Goal: Task Accomplishment & Management: Manage account settings

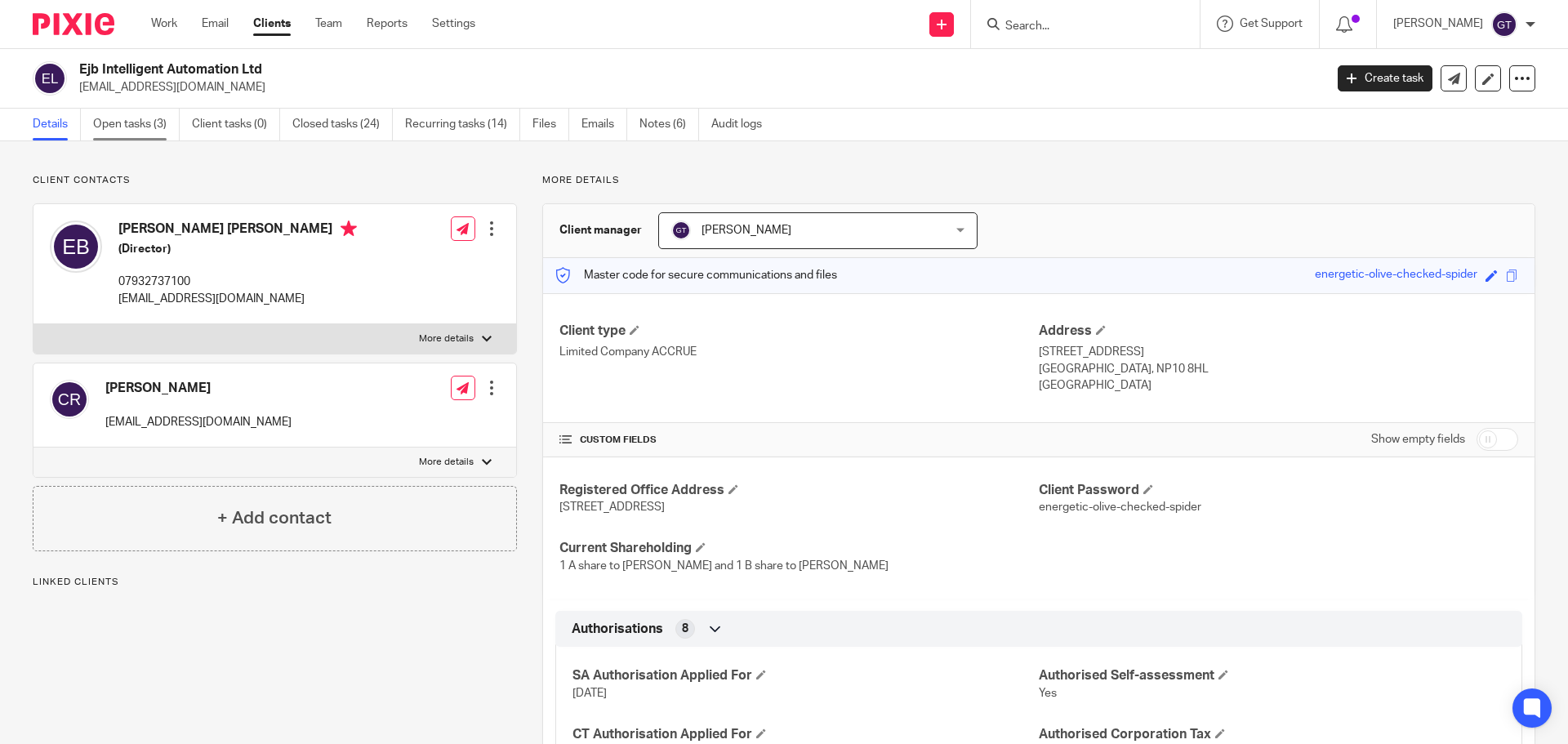
click at [130, 128] on link "Open tasks (3)" at bounding box center [137, 124] width 86 height 32
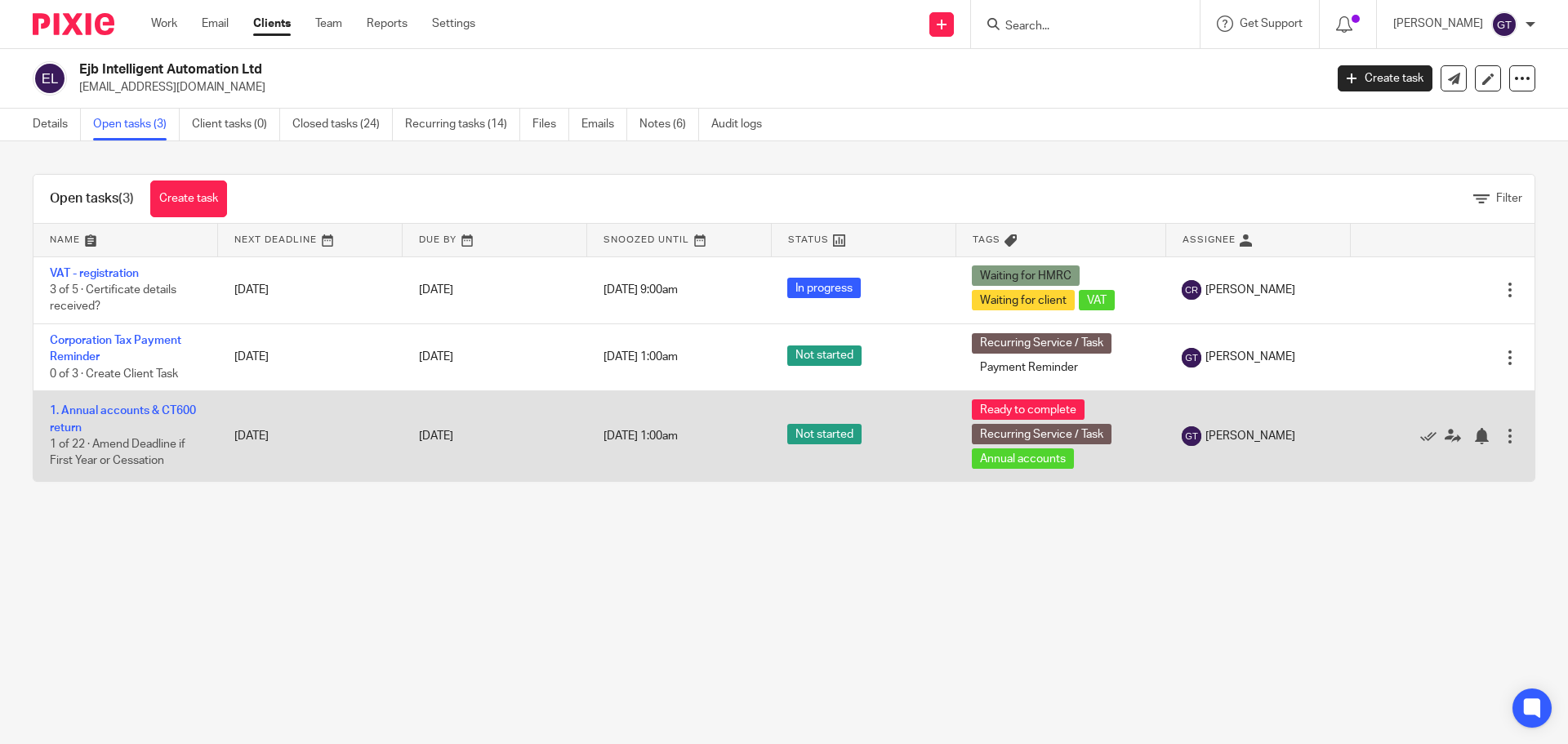
click at [91, 419] on td "1. Annual accounts & CT600 return 1 of 22 · Amend Deadline if First Year or Ces…" at bounding box center [126, 437] width 184 height 91
click at [89, 412] on link "1. Annual accounts & CT600 return" at bounding box center [122, 419] width 146 height 28
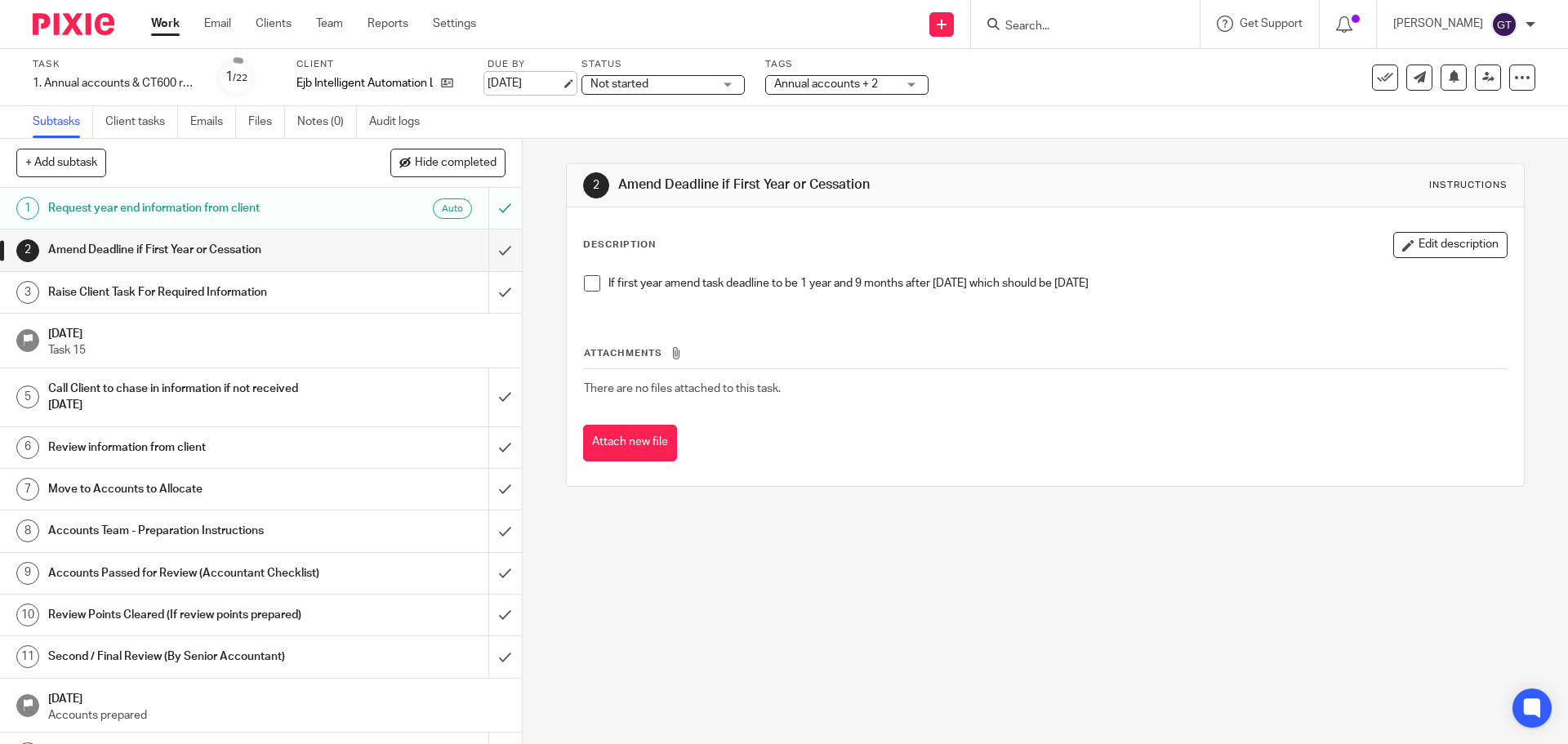
click at [532, 84] on link "[DATE]" at bounding box center [525, 83] width 73 height 17
click at [488, 250] on input "submit" at bounding box center [260, 250] width 522 height 41
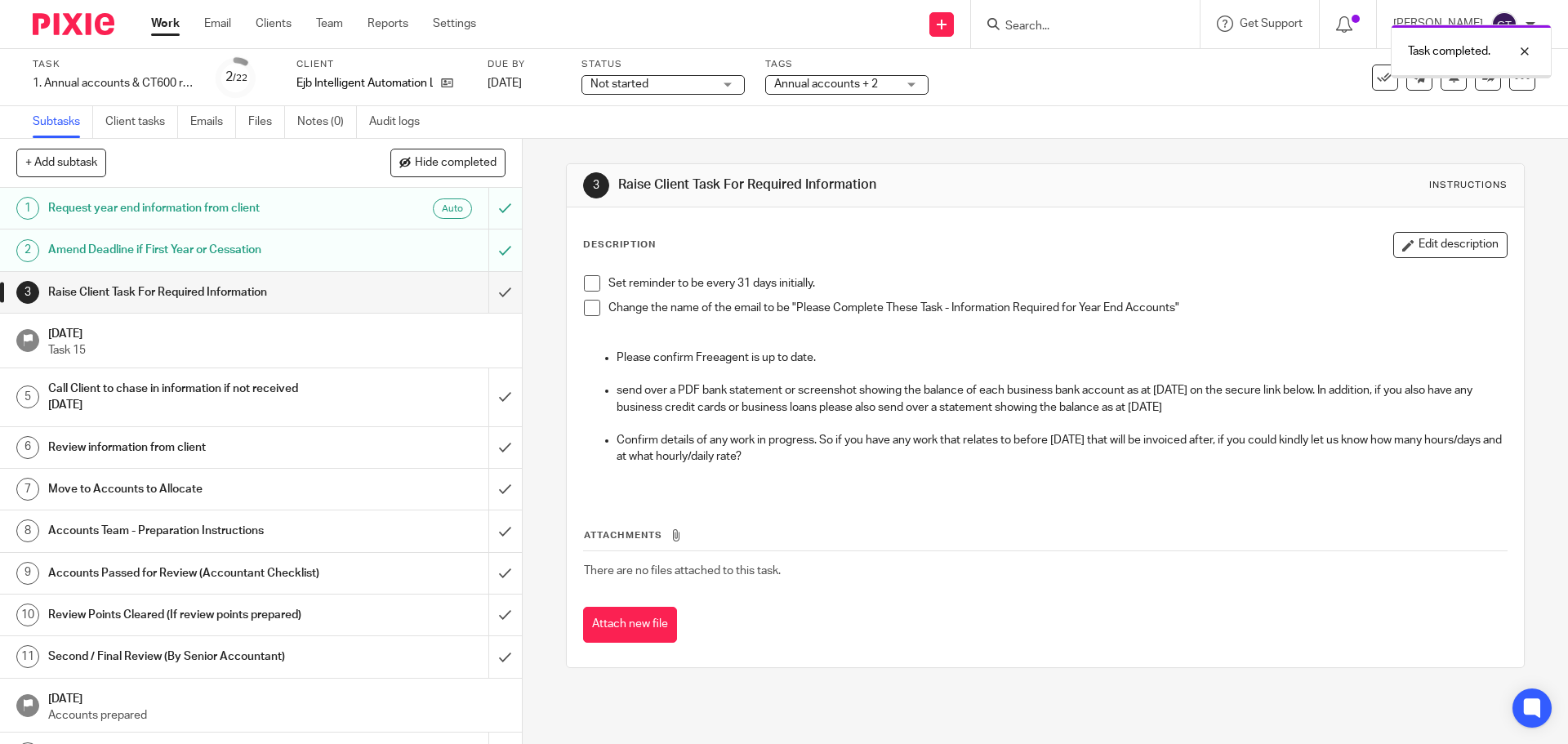
click at [492, 294] on input "submit" at bounding box center [260, 293] width 522 height 41
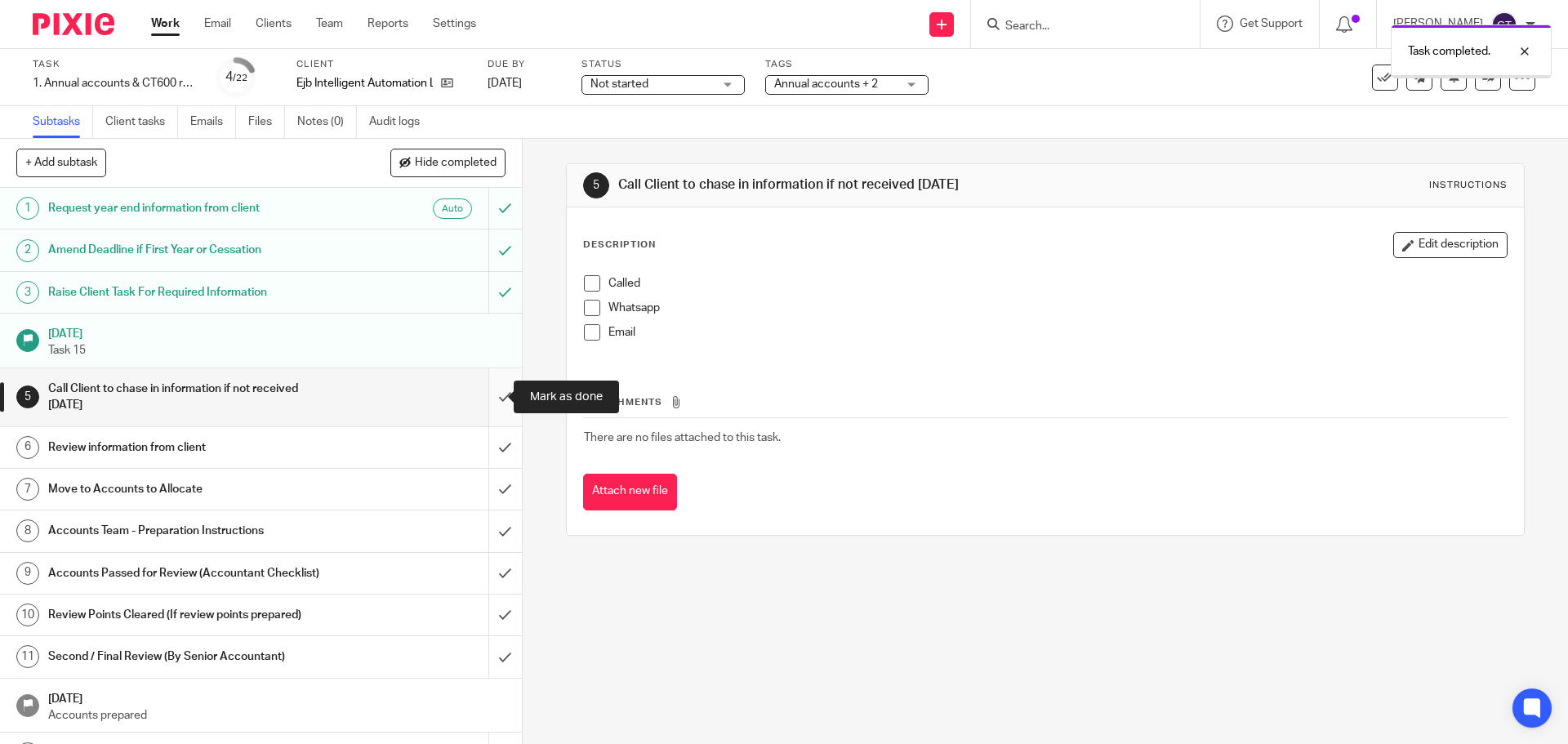
click at [480, 406] on input "submit" at bounding box center [260, 397] width 522 height 58
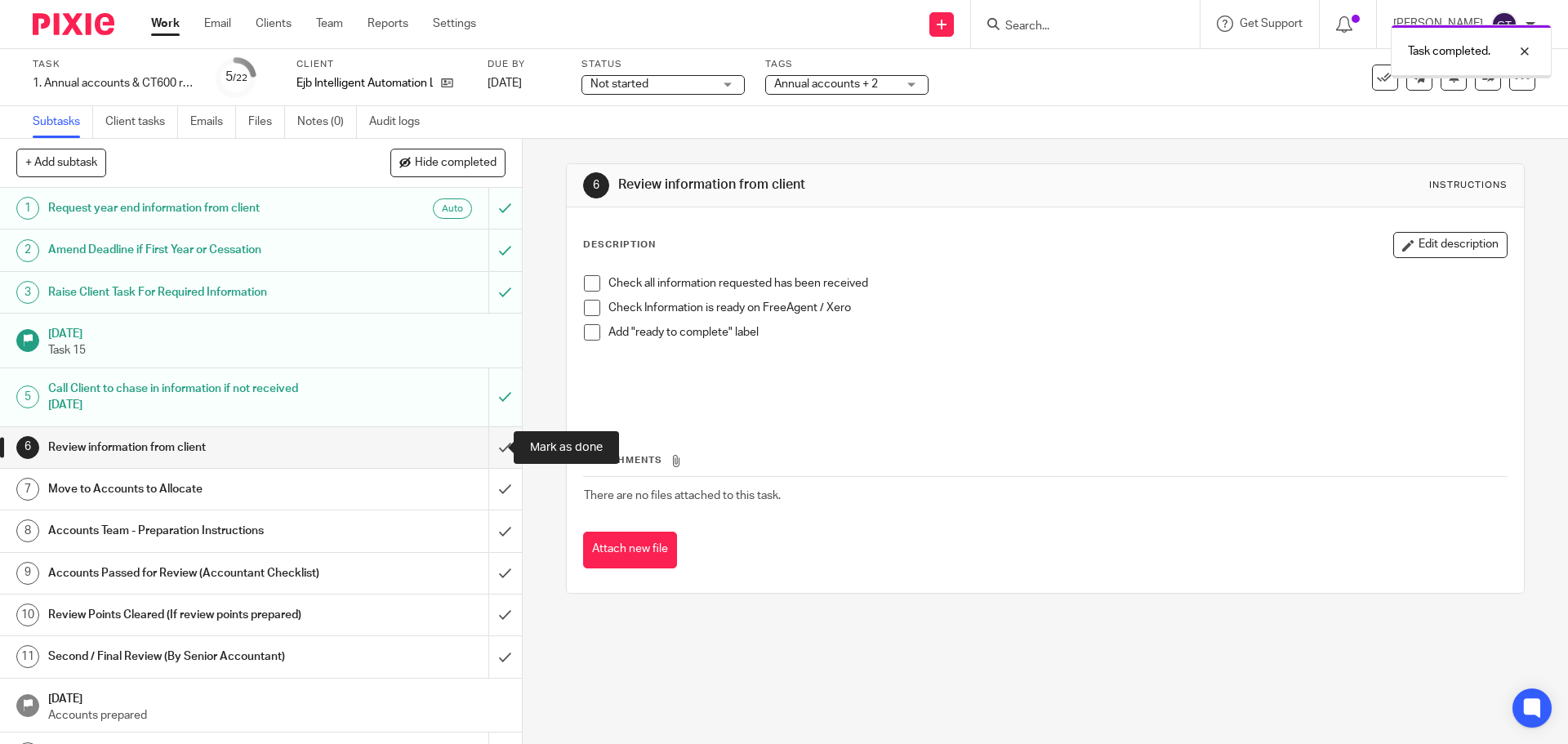
click at [489, 445] on input "submit" at bounding box center [260, 448] width 522 height 41
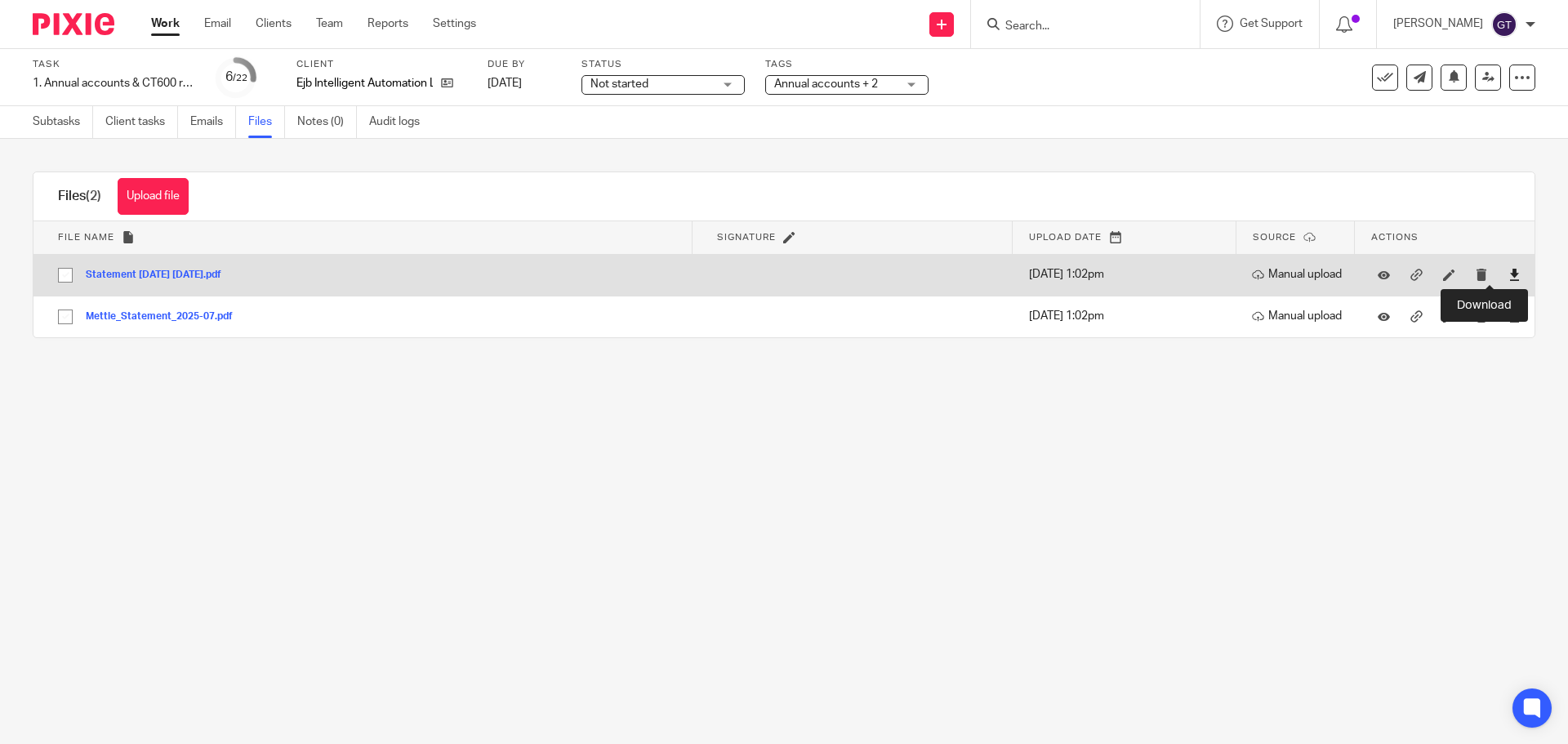
click at [1508, 275] on icon at bounding box center [1514, 274] width 12 height 12
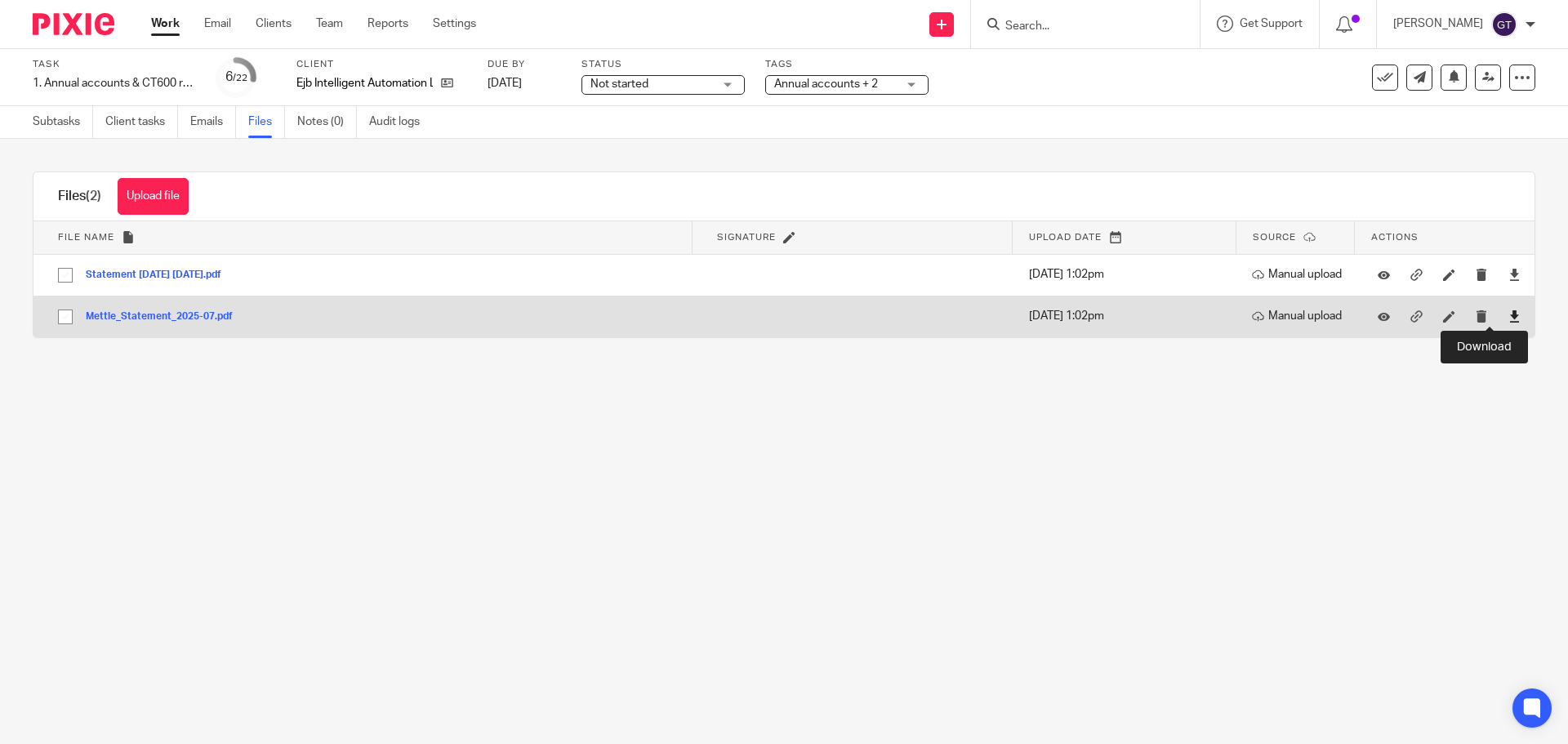
click at [1508, 317] on icon at bounding box center [1514, 316] width 12 height 12
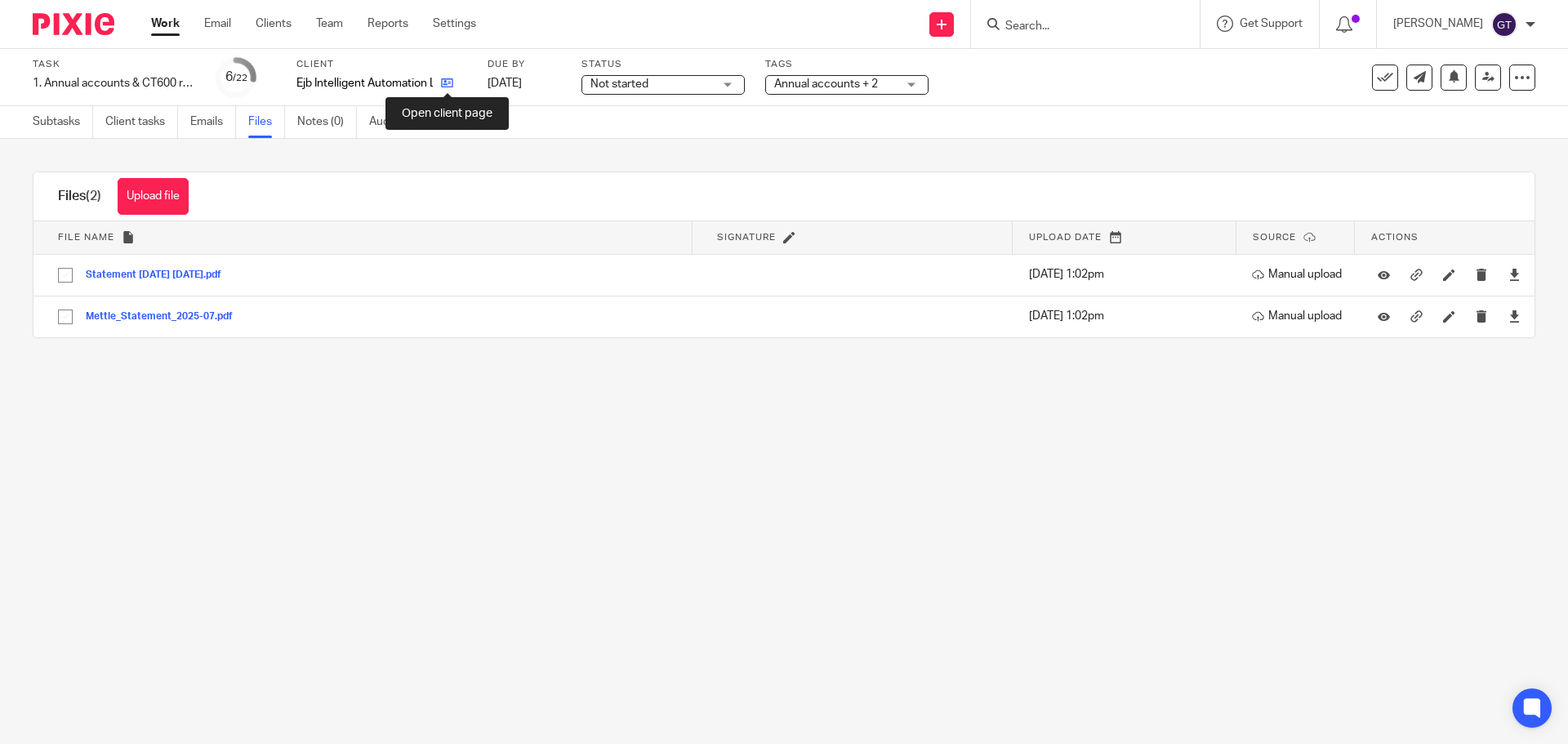
click at [447, 86] on icon at bounding box center [447, 83] width 12 height 12
click at [40, 130] on link "Subtasks" at bounding box center [63, 122] width 61 height 32
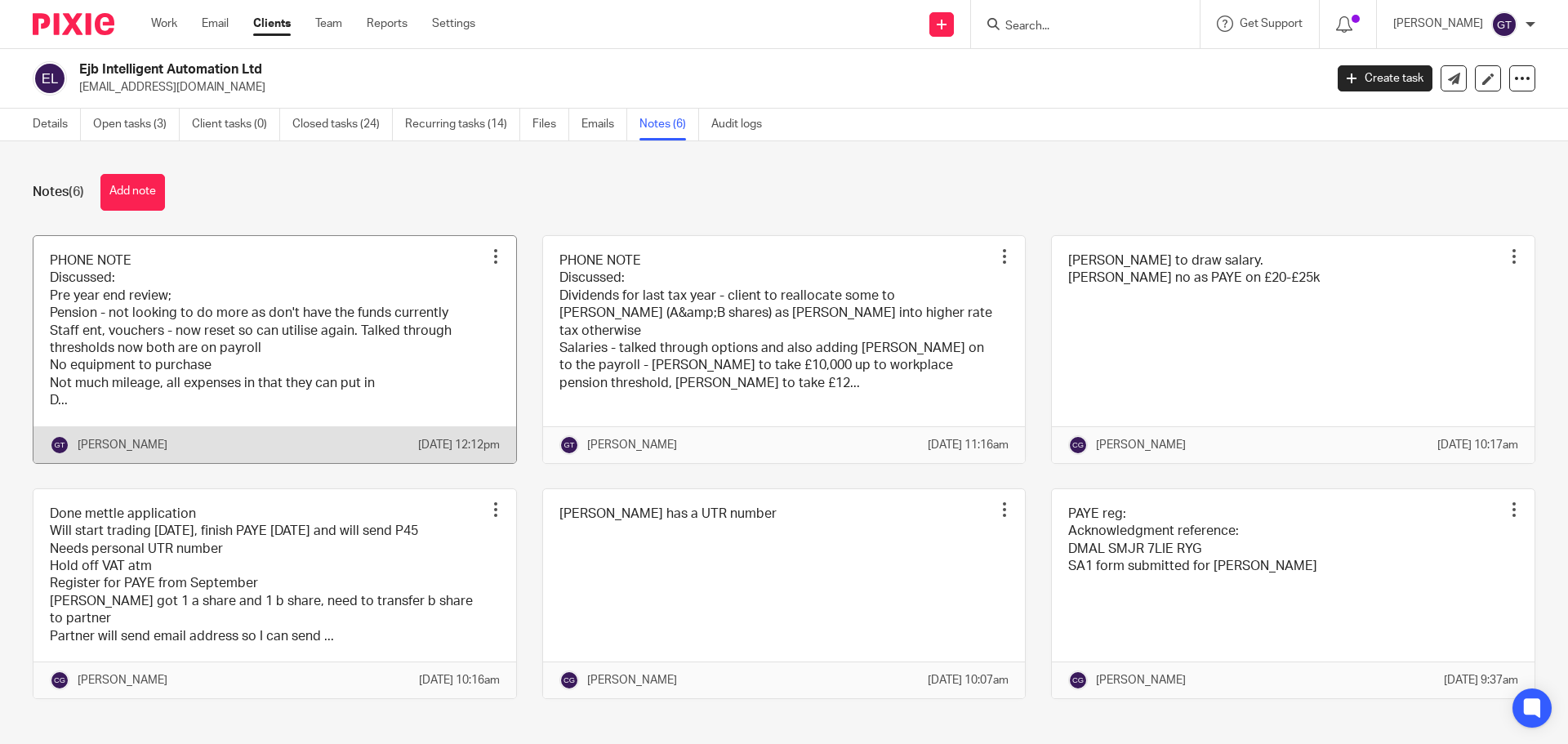
click at [210, 361] on link at bounding box center [275, 350] width 482 height 228
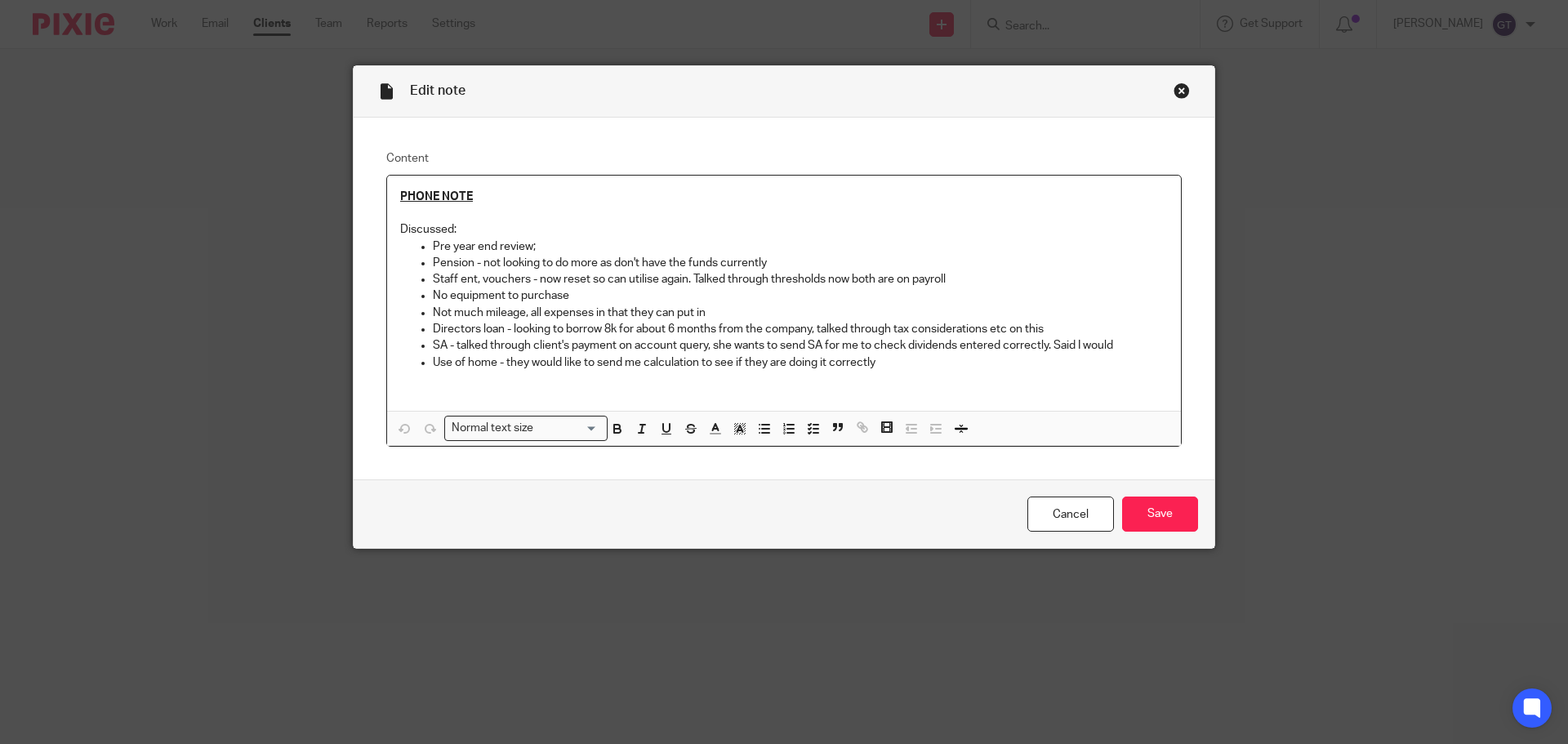
click at [1174, 93] on div "Close this dialog window" at bounding box center [1182, 91] width 17 height 17
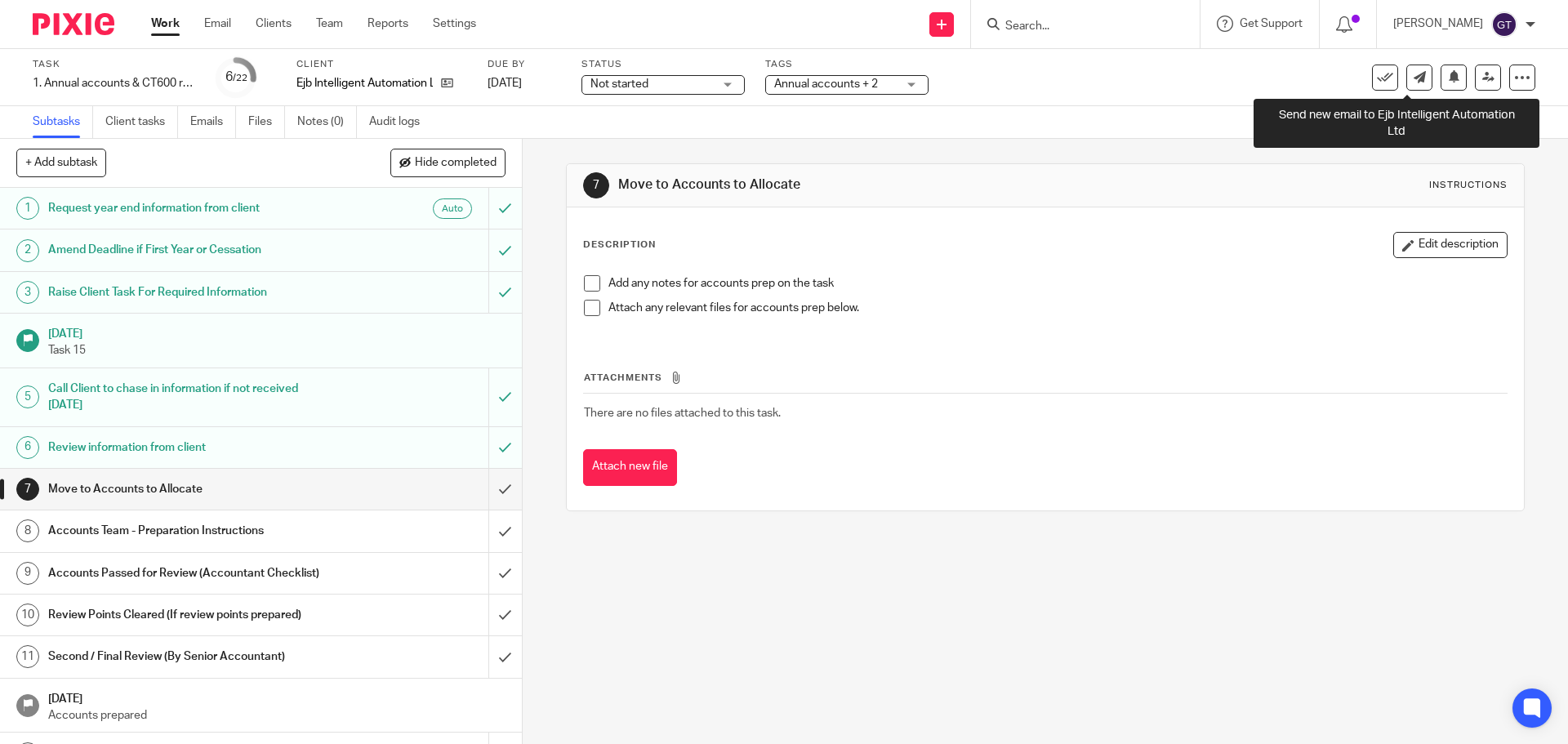
click at [1414, 75] on icon at bounding box center [1419, 76] width 12 height 12
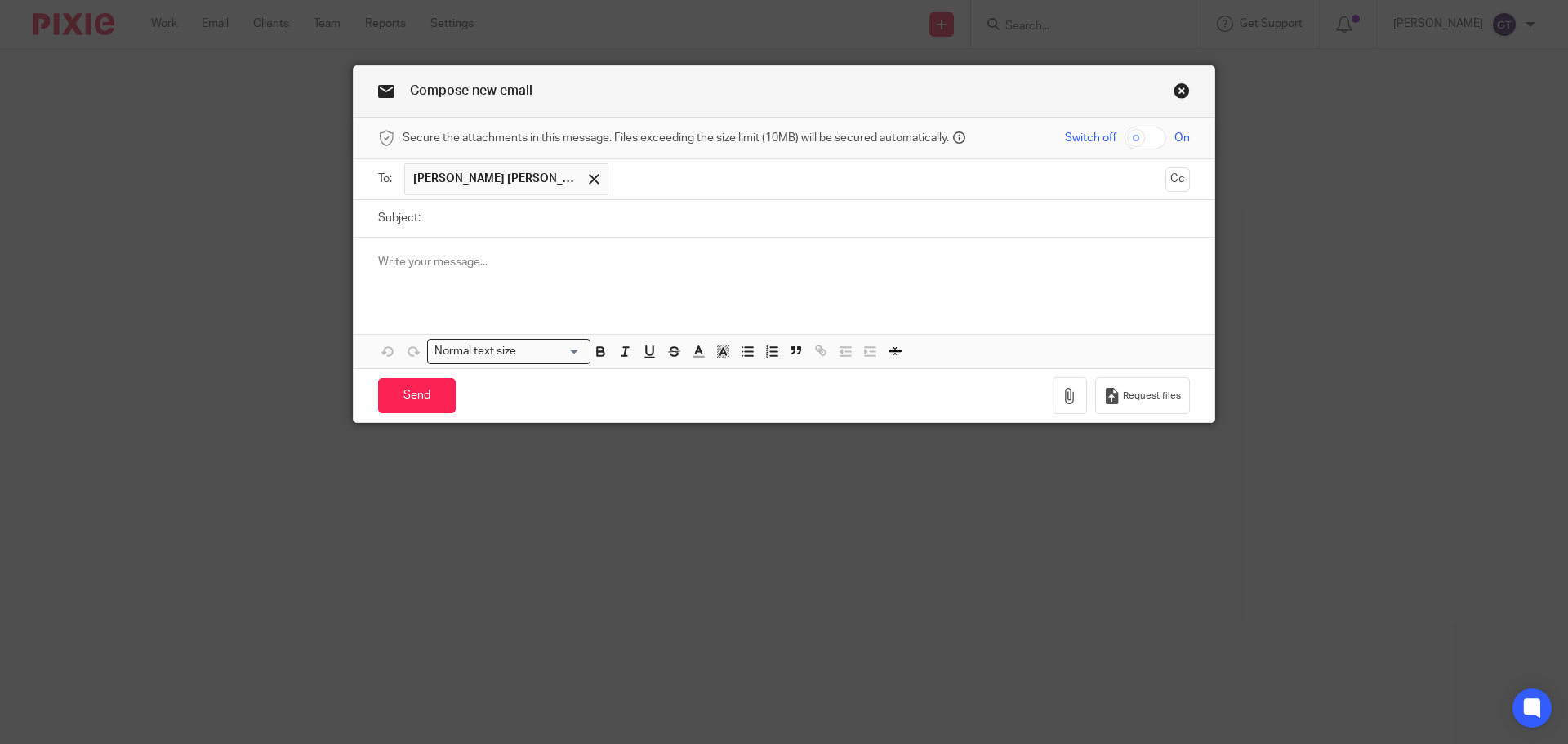
click at [526, 220] on input "Subject:" at bounding box center [810, 218] width 761 height 37
type input "Year End Accounts - Query"
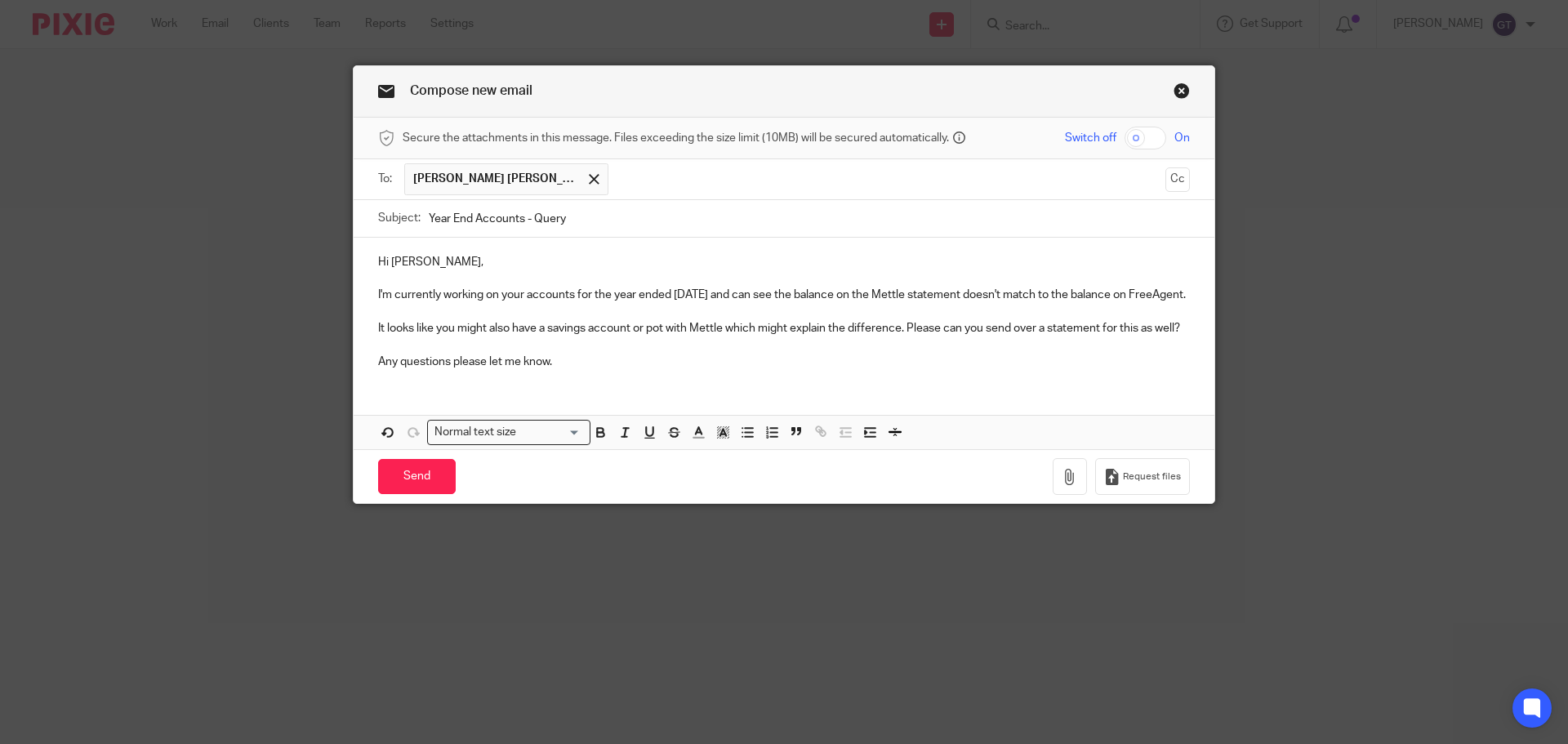
click at [1187, 350] on div "Hi Emma, I'm currently working on your accounts for the year ended 31st July 20…" at bounding box center [784, 310] width 861 height 145
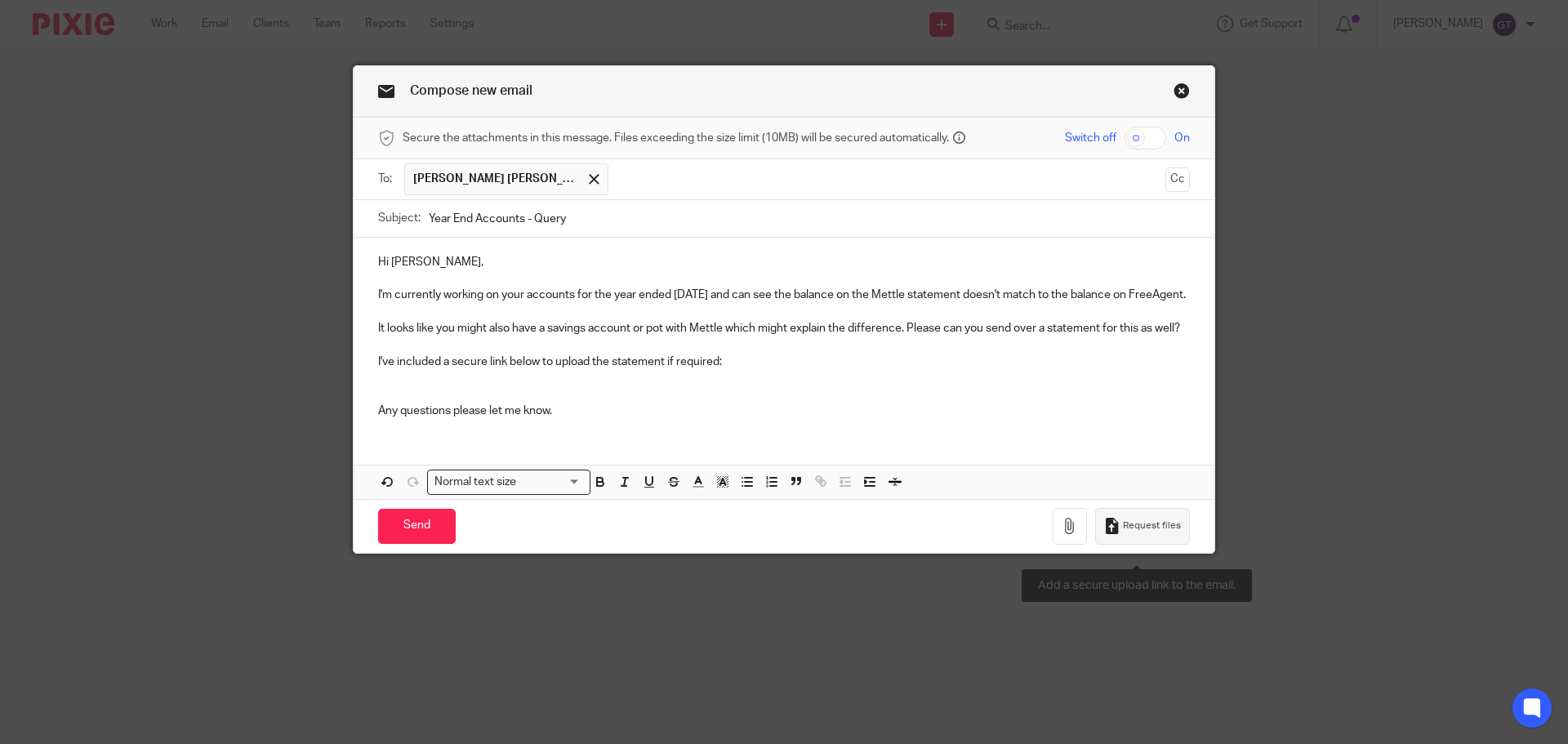
drag, startPoint x: 1146, startPoint y: 543, endPoint x: 1119, endPoint y: 519, distance: 36.1
click at [1145, 533] on span "Request files" at bounding box center [1151, 526] width 58 height 13
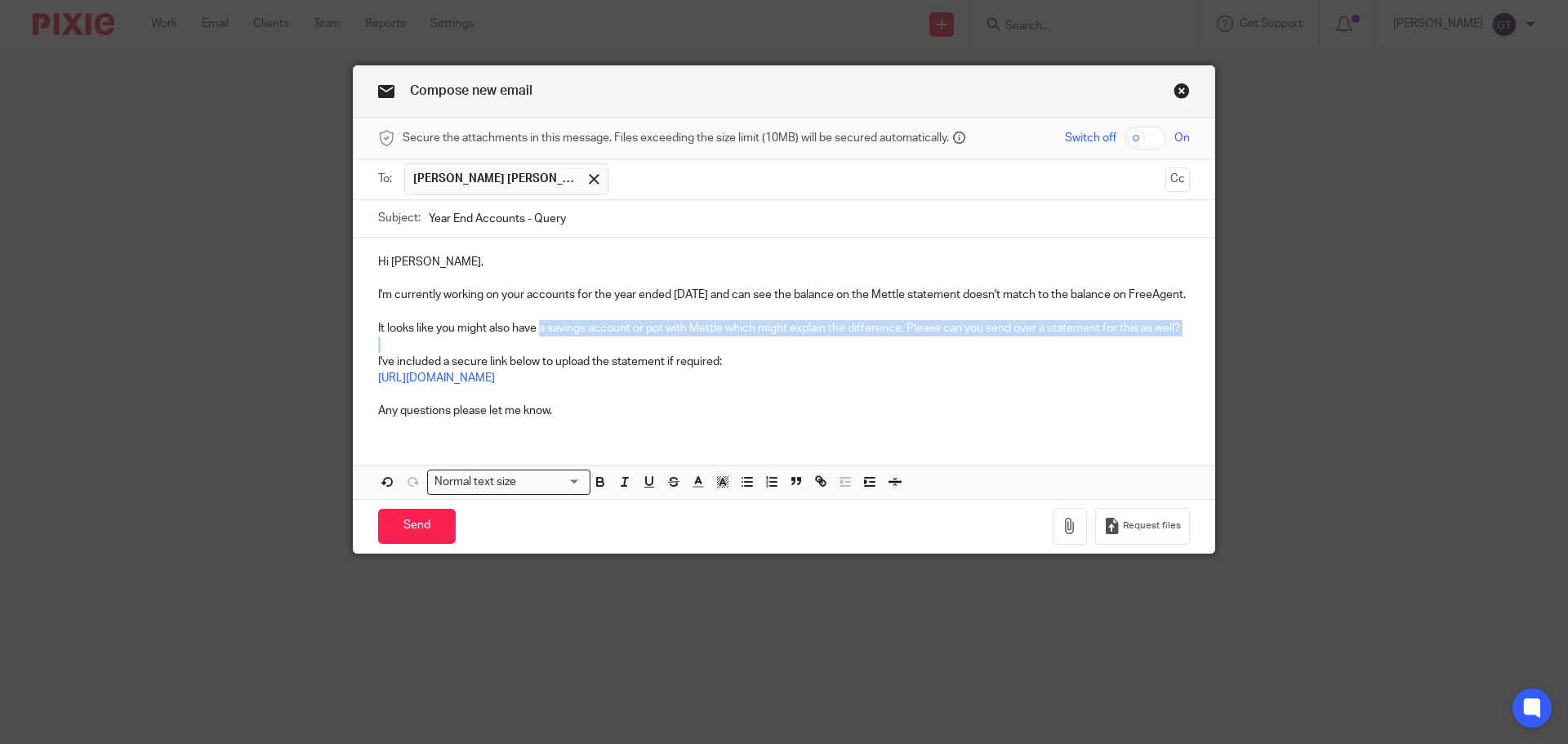
drag, startPoint x: 536, startPoint y: 348, endPoint x: 1108, endPoint y: 362, distance: 572.2
click at [1108, 362] on div "Hi Emma, I'm currently working on your accounts for the year ended 31st July 20…" at bounding box center [784, 335] width 861 height 194
click at [1118, 337] on p "It looks like you might also have a savings account or pot with Mettle which mi…" at bounding box center [783, 328] width 812 height 17
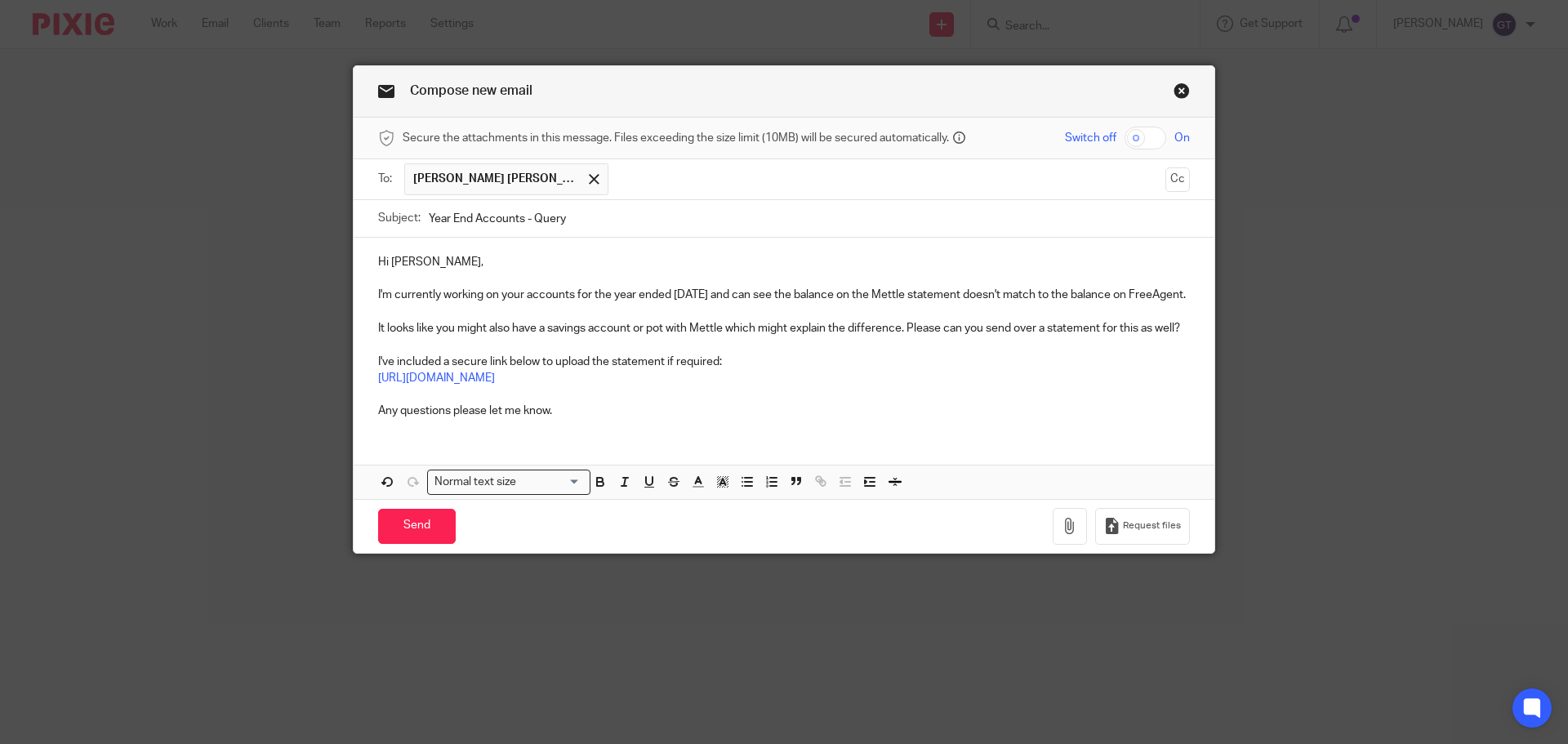
click at [718, 370] on p "I've included a secure link below to upload the statement if required:" at bounding box center [783, 362] width 812 height 17
drag, startPoint x: 479, startPoint y: 339, endPoint x: 682, endPoint y: 339, distance: 203.0
click at [682, 337] on p "It looks like you might also have a savings account or pot with Mettle which mi…" at bounding box center [783, 328] width 812 height 17
drag, startPoint x: 384, startPoint y: 340, endPoint x: 891, endPoint y: 345, distance: 507.0
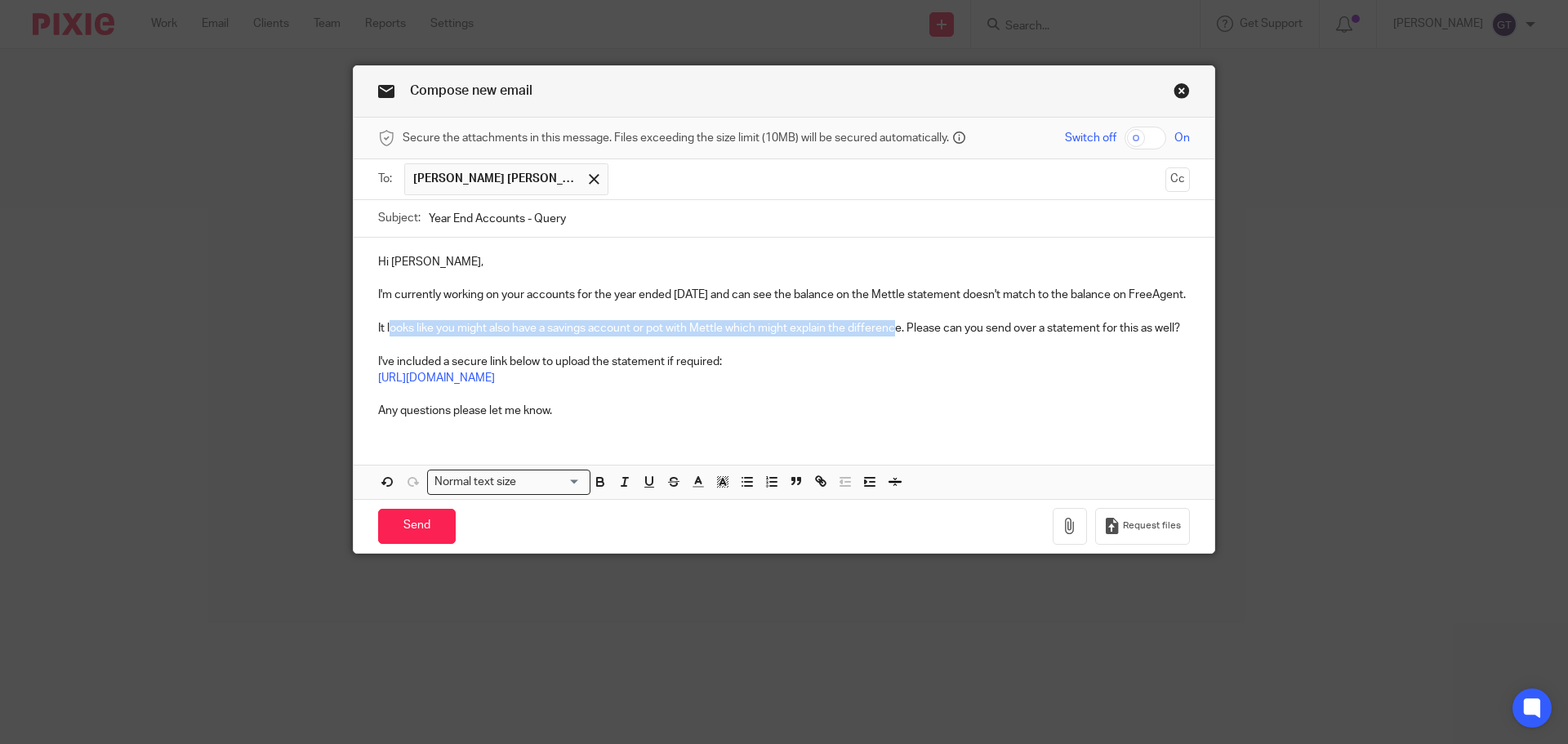
click at [891, 337] on p "It looks like you might also have a savings account or pot with Mettle which mi…" at bounding box center [783, 328] width 812 height 17
click at [899, 337] on p "It looks like you might also have a savings account or pot with Mettle which mi…" at bounding box center [783, 328] width 812 height 17
click at [418, 538] on input "Send" at bounding box center [416, 527] width 78 height 35
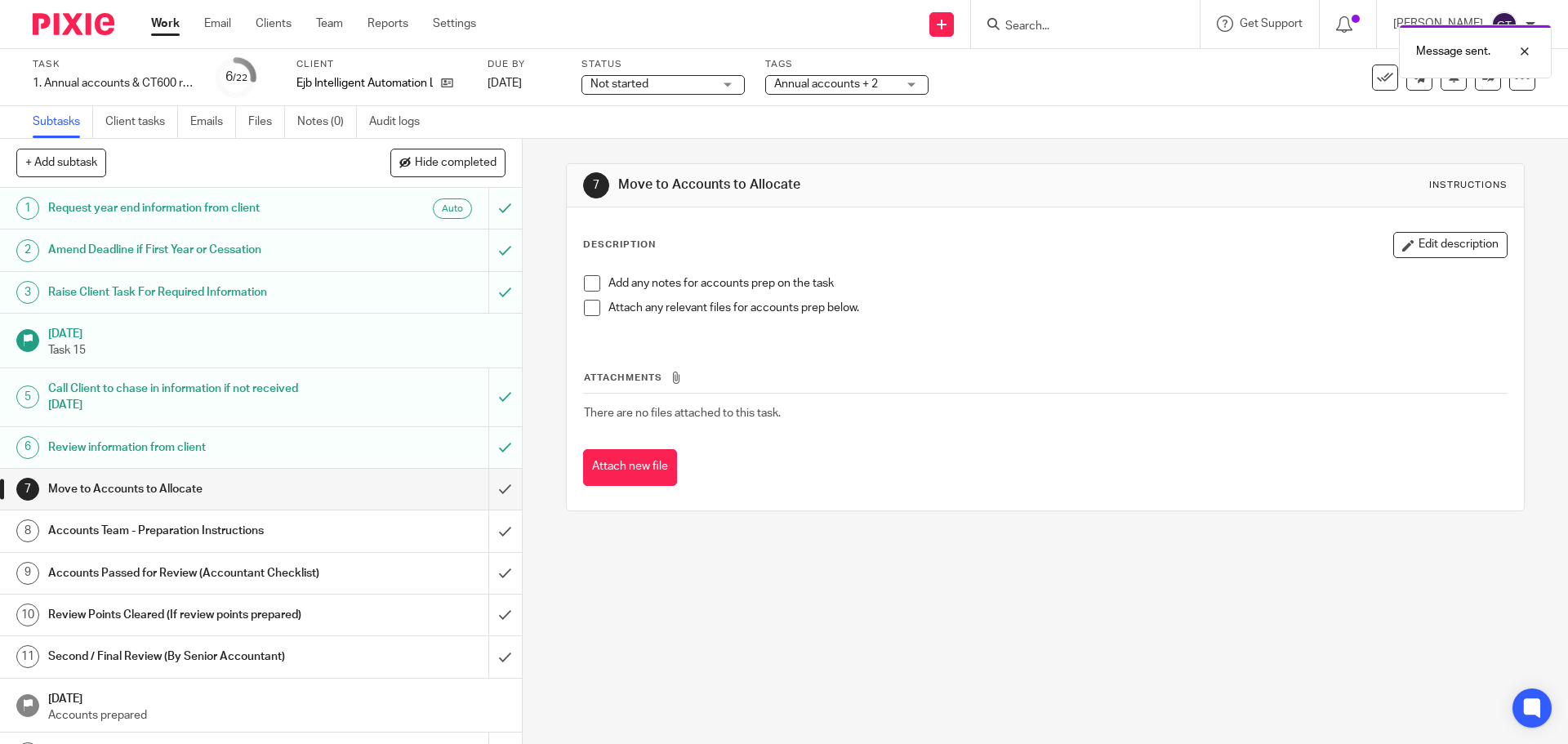
click at [882, 85] on span "Annual accounts + 2" at bounding box center [835, 84] width 123 height 17
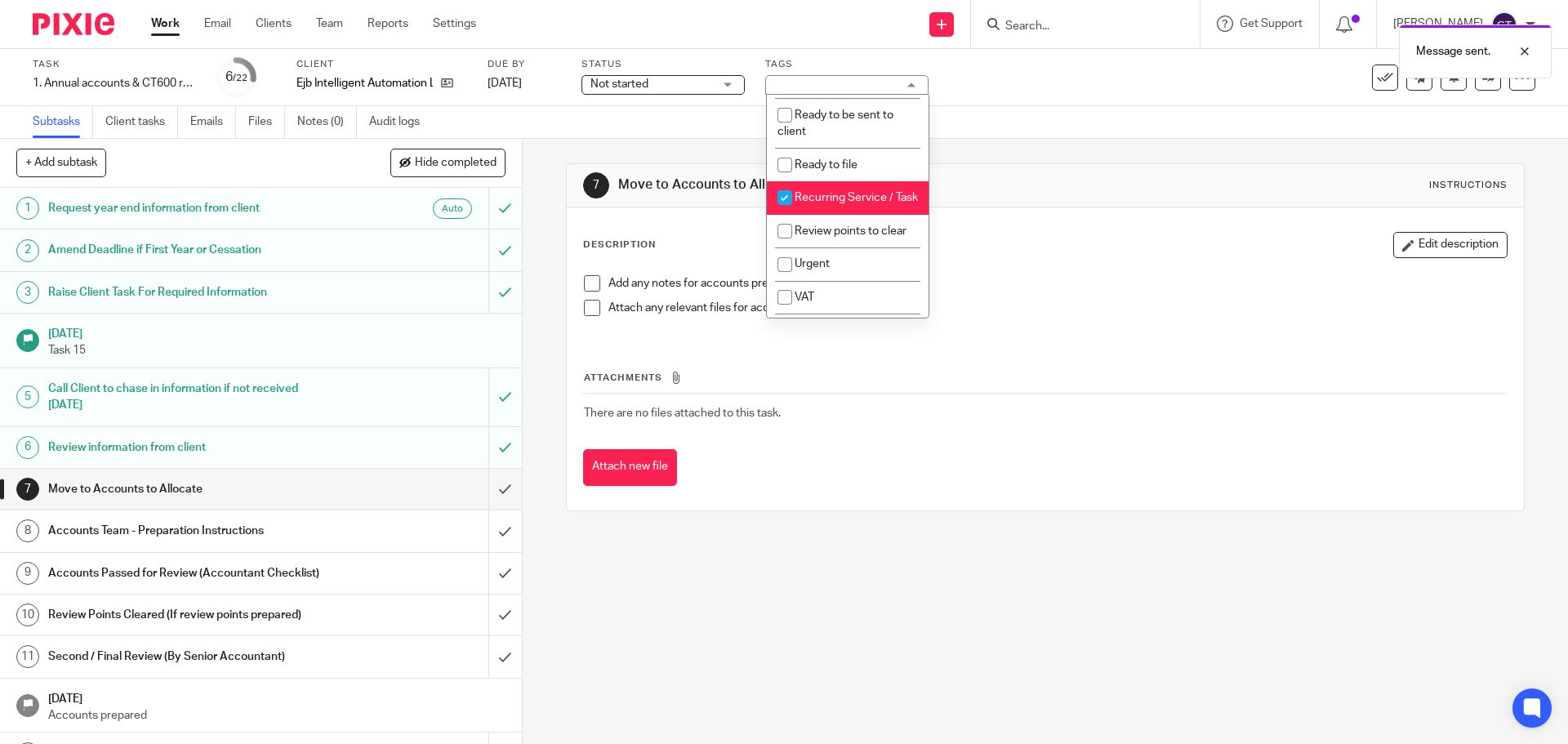
scroll to position [571, 0]
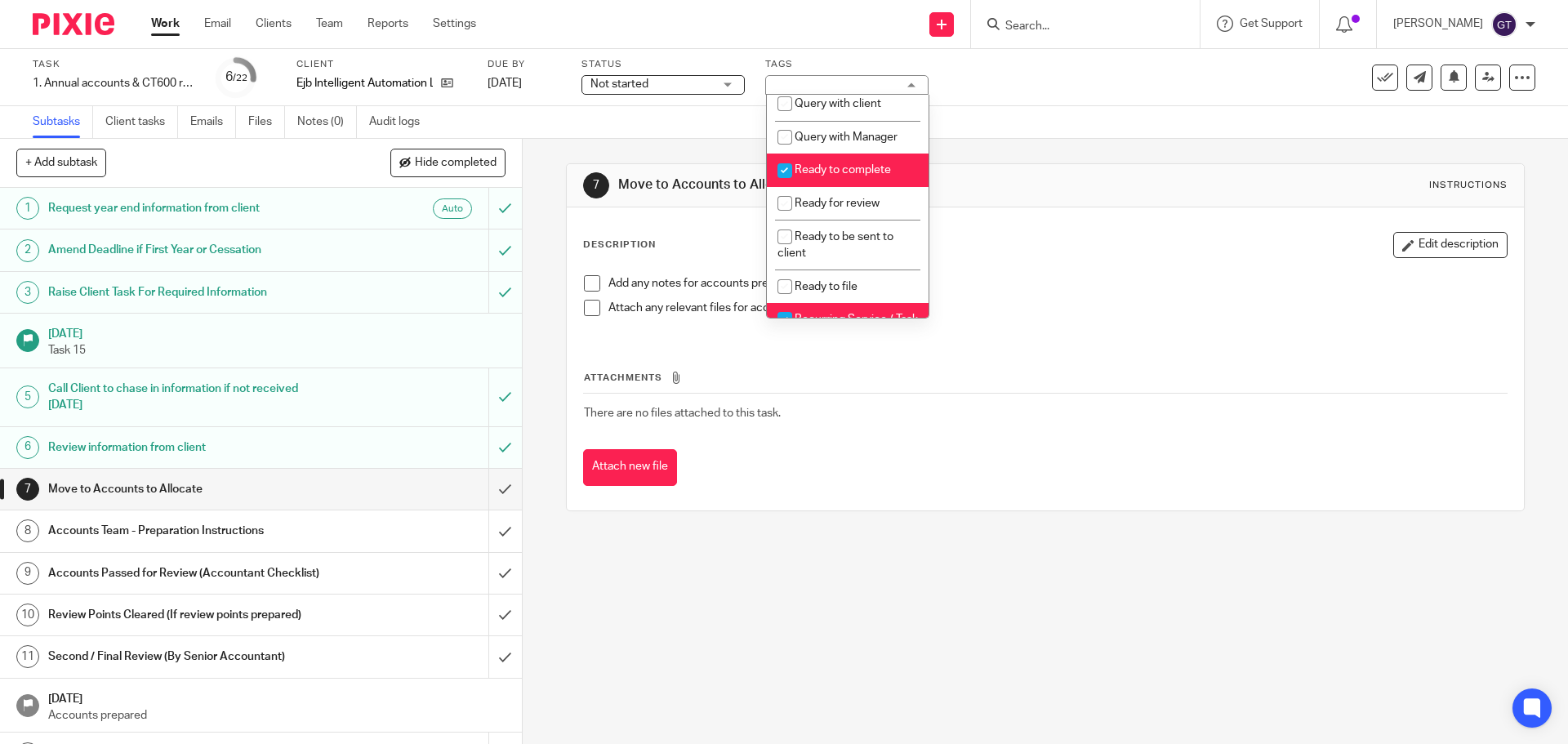
click at [871, 176] on li "Ready to complete" at bounding box center [847, 170] width 161 height 34
checkbox input "false"
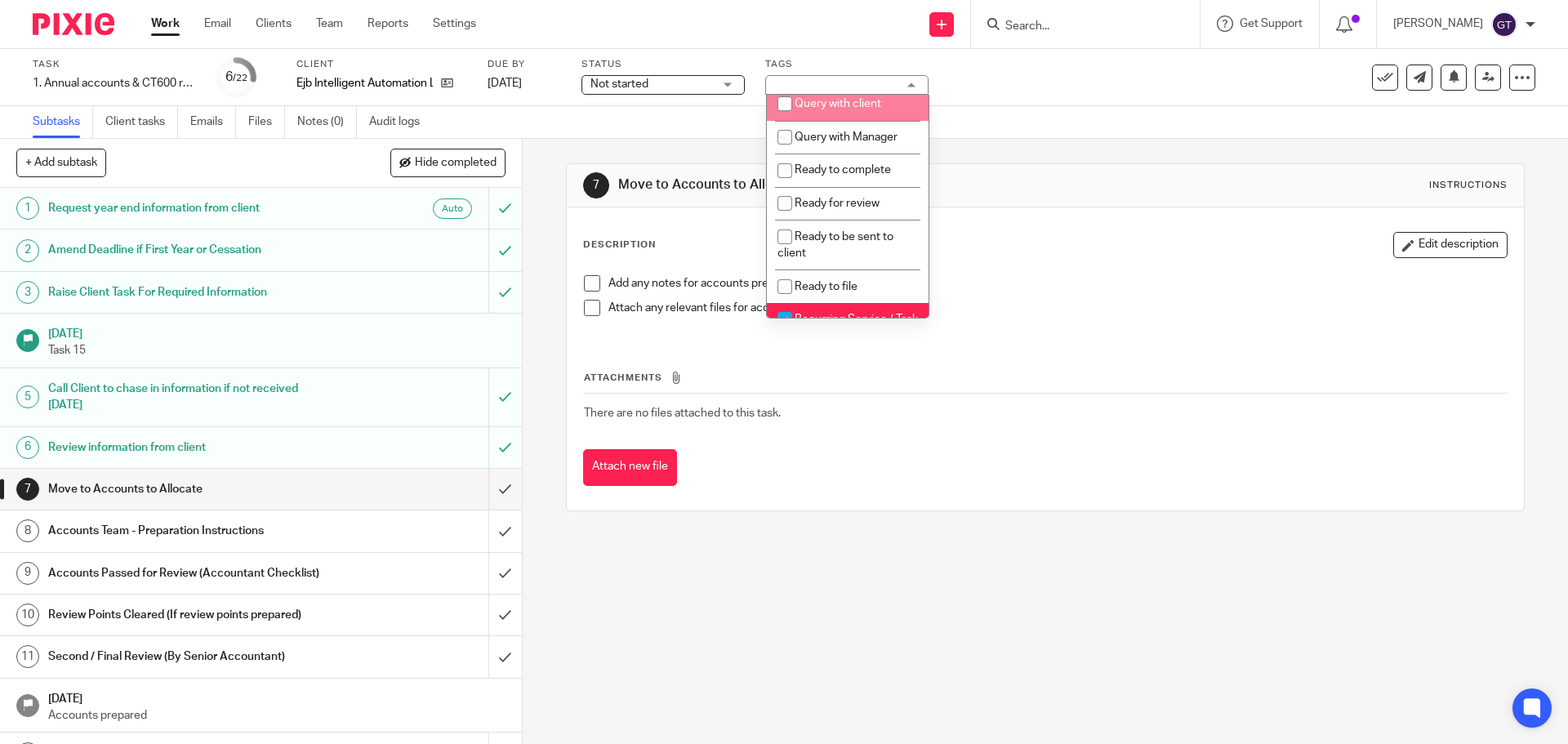
click at [835, 121] on li "Query with client" at bounding box center [847, 104] width 161 height 34
checkbox input "true"
click at [690, 148] on div "7 Move to Accounts to Allocate Instructions Description Edit description Add an…" at bounding box center [1044, 337] width 958 height 397
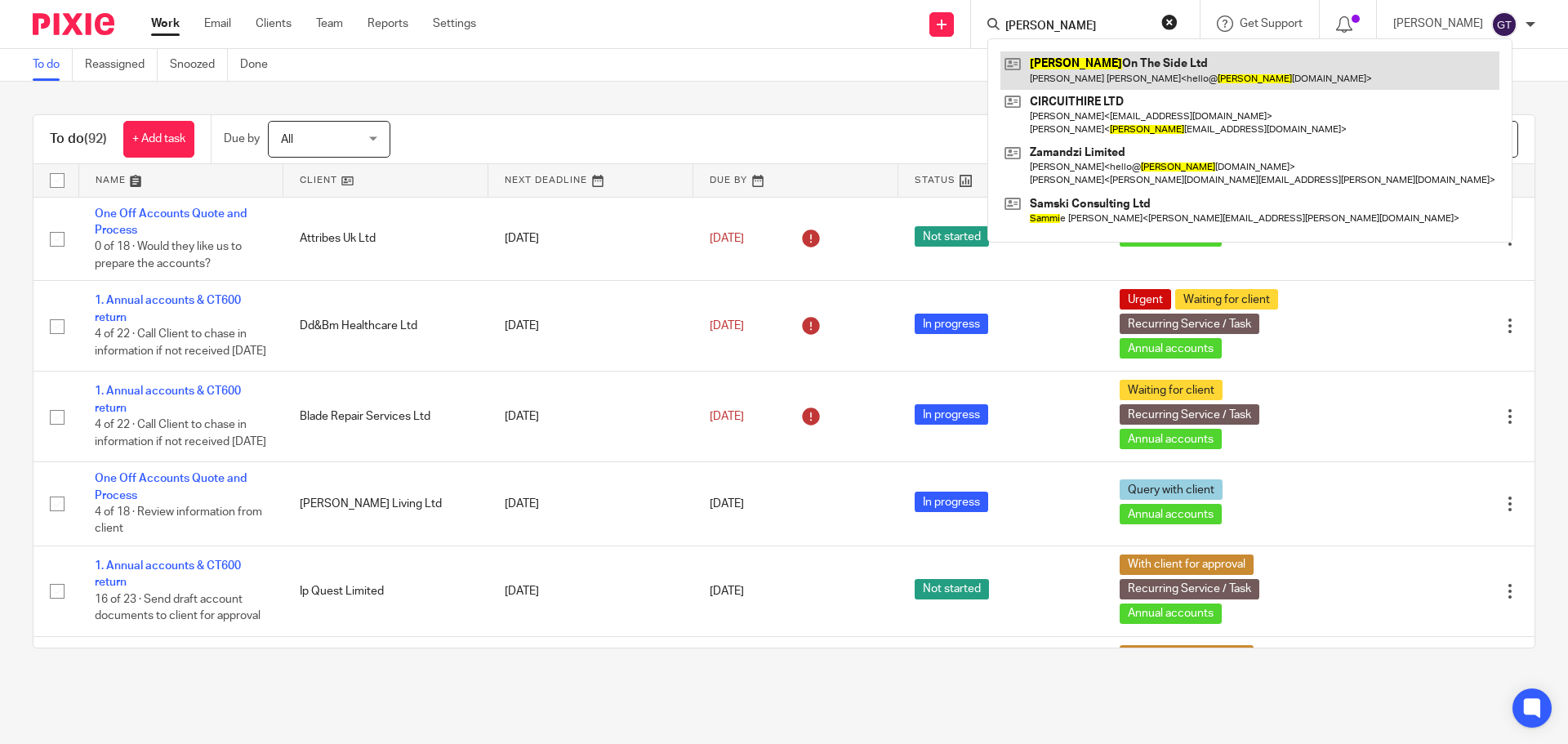
type input "sammy"
click at [1096, 68] on link at bounding box center [1250, 70] width 499 height 38
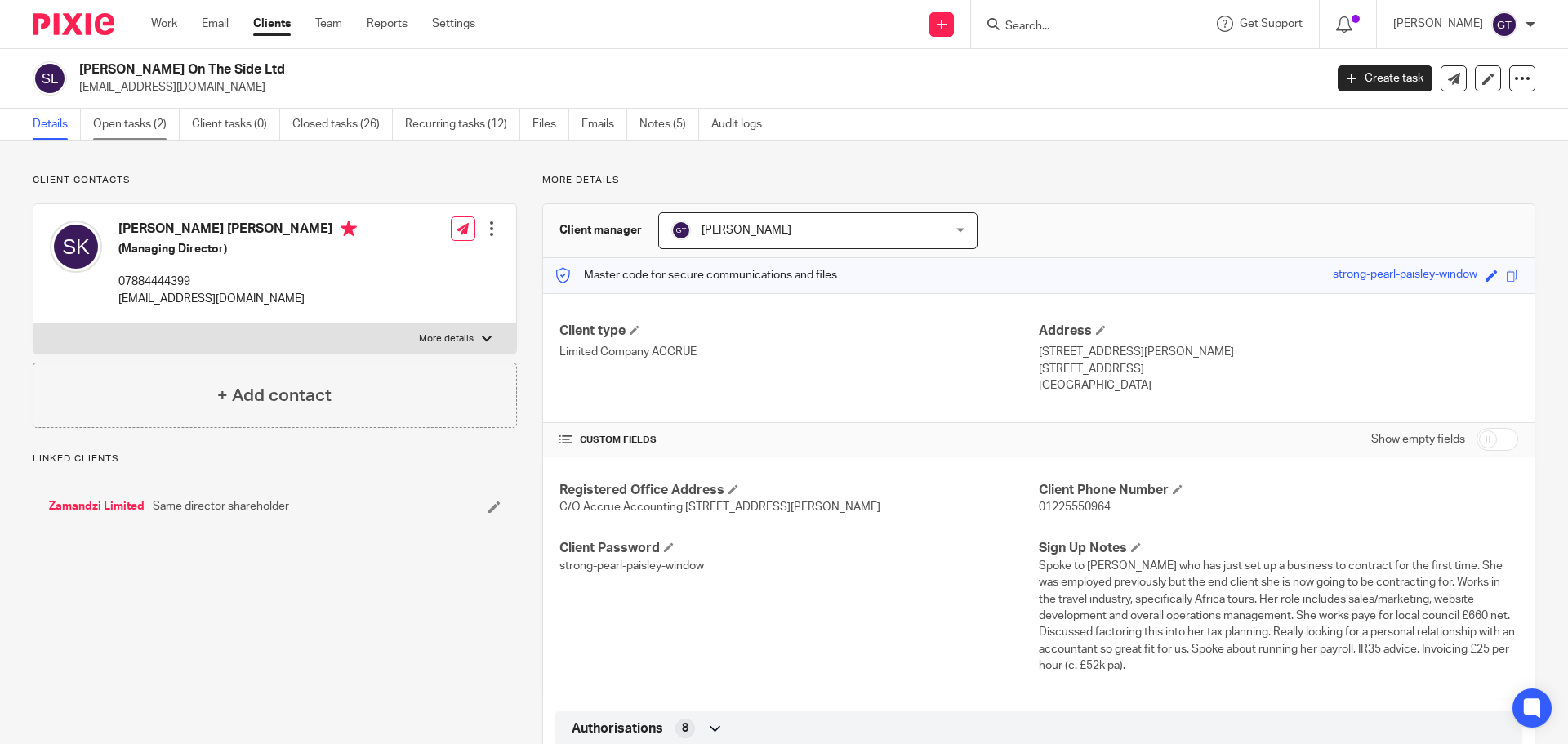
click at [160, 127] on link "Open tasks (2)" at bounding box center [137, 124] width 86 height 32
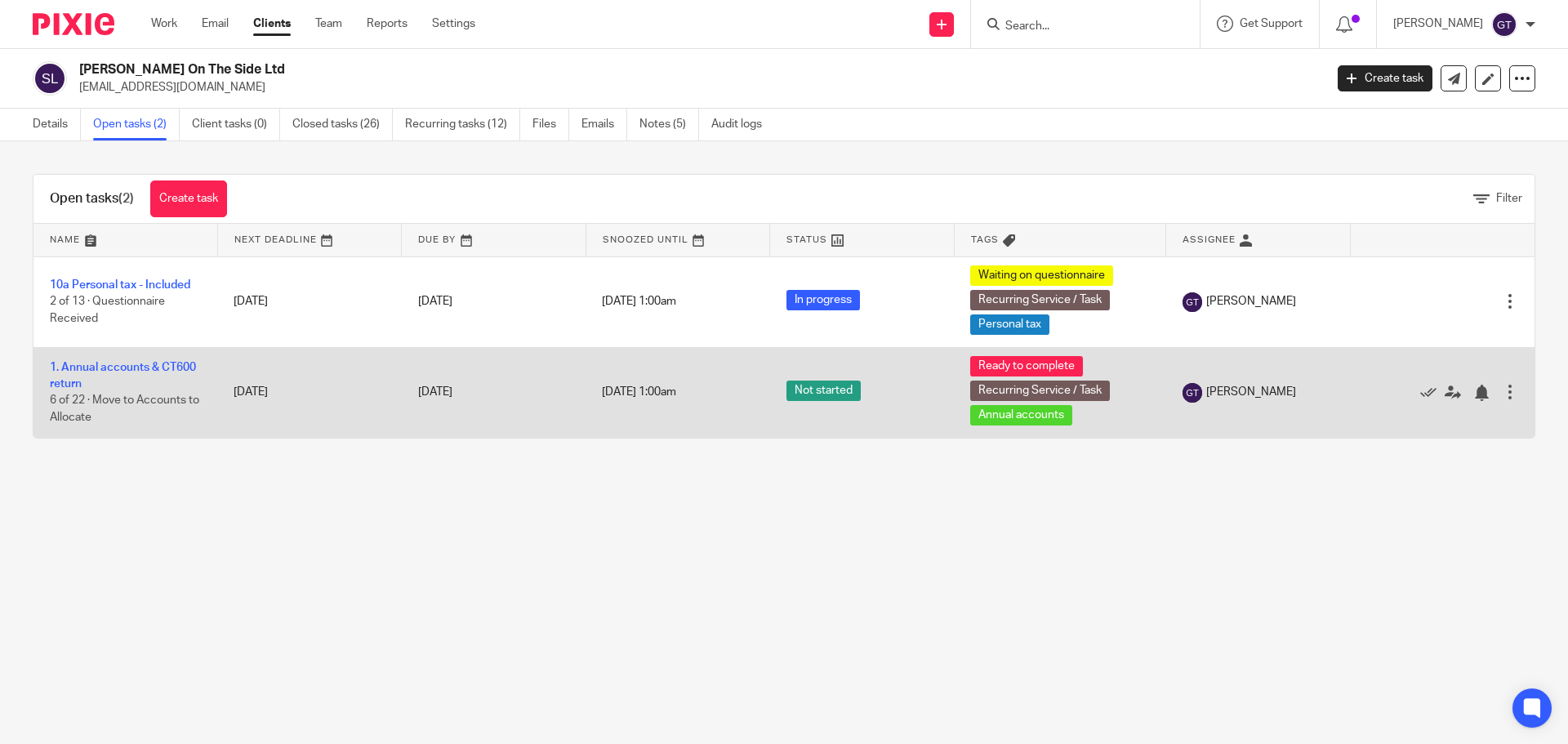
click at [127, 376] on td "1. Annual accounts & CT600 return 6 of 22 · Move to Accounts to Allocate" at bounding box center [126, 392] width 183 height 91
click at [128, 367] on link "1. Annual accounts & CT600 return" at bounding box center [122, 376] width 146 height 28
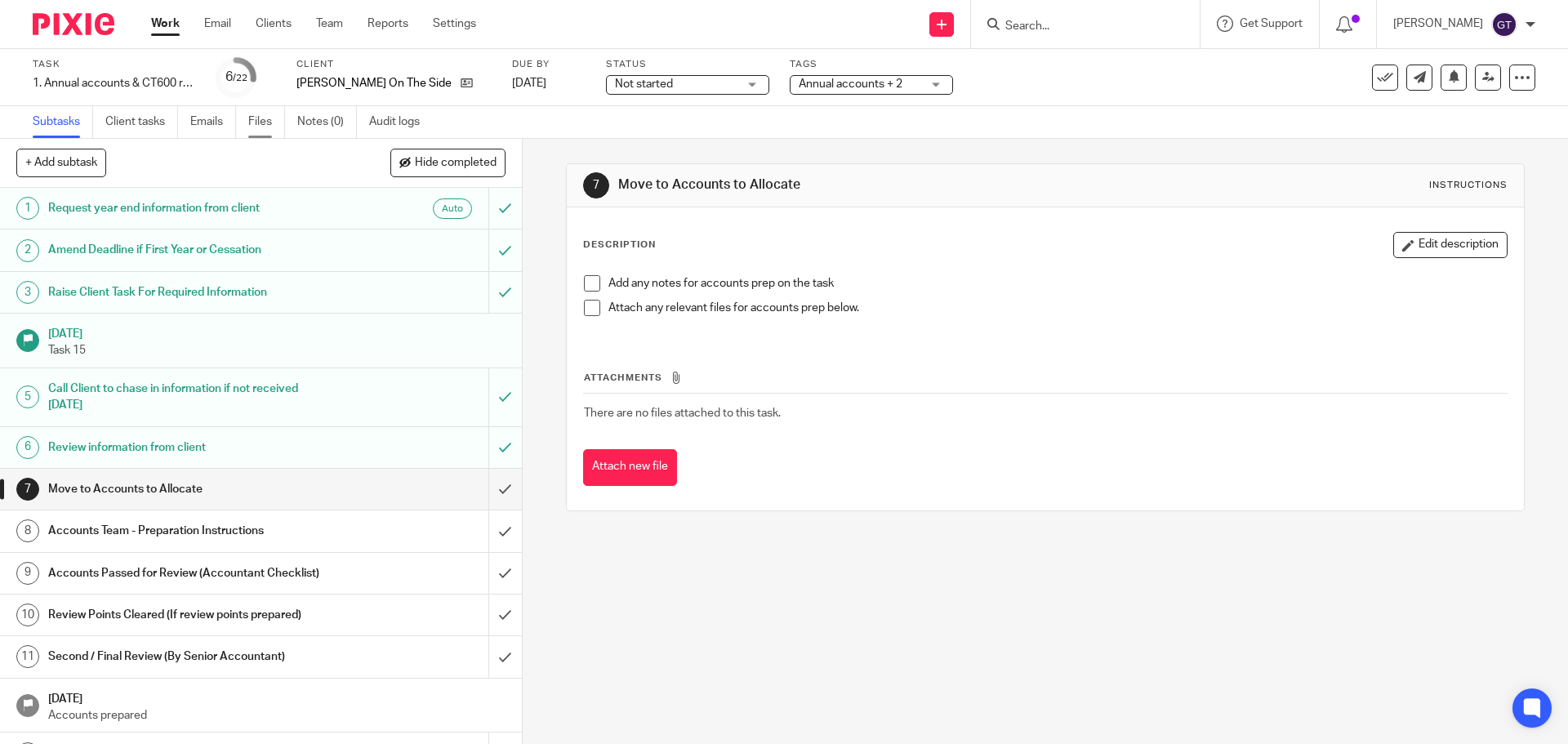
click at [252, 124] on link "Files" at bounding box center [267, 122] width 37 height 32
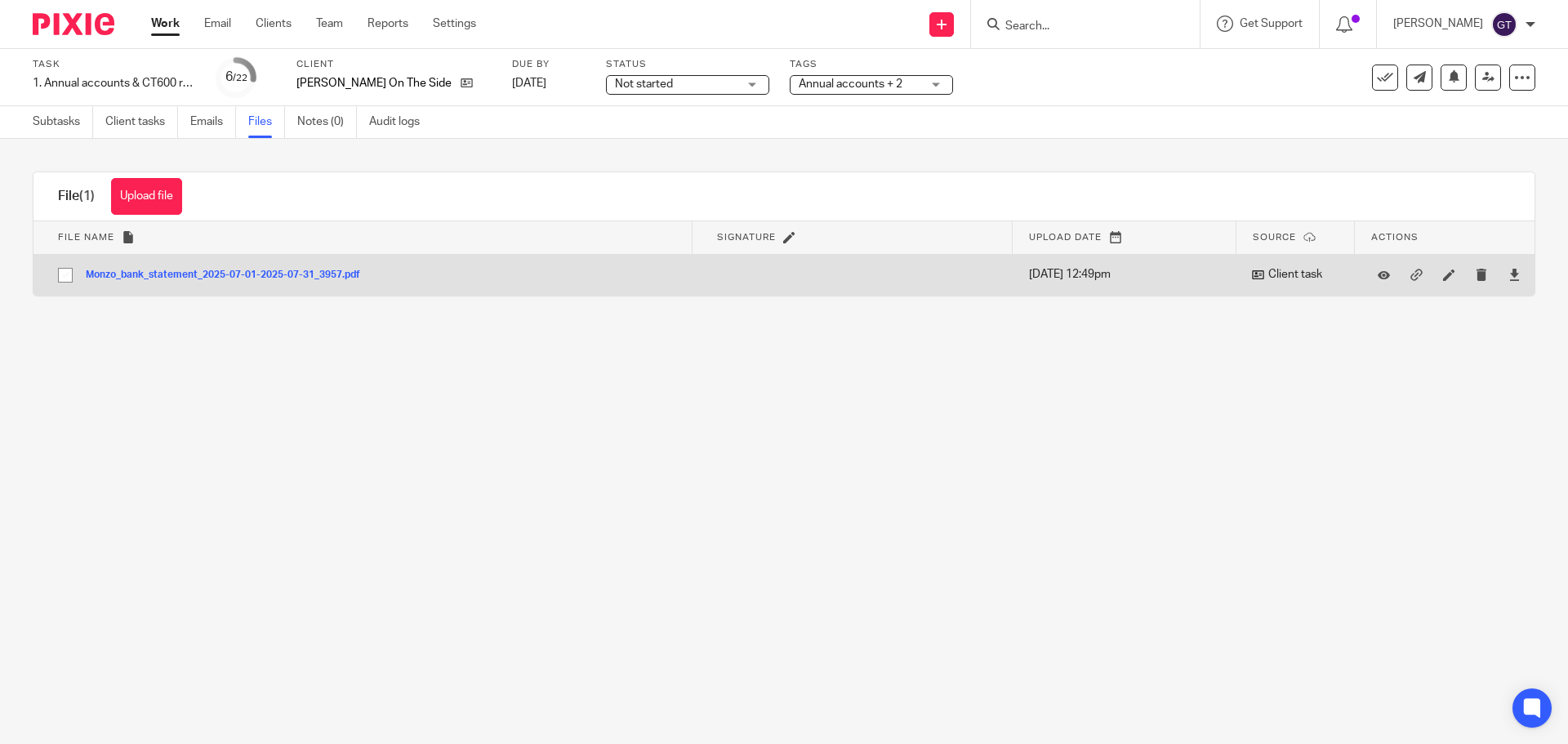
click at [1502, 276] on div at bounding box center [1514, 275] width 25 height 25
click at [1508, 274] on icon at bounding box center [1514, 274] width 12 height 12
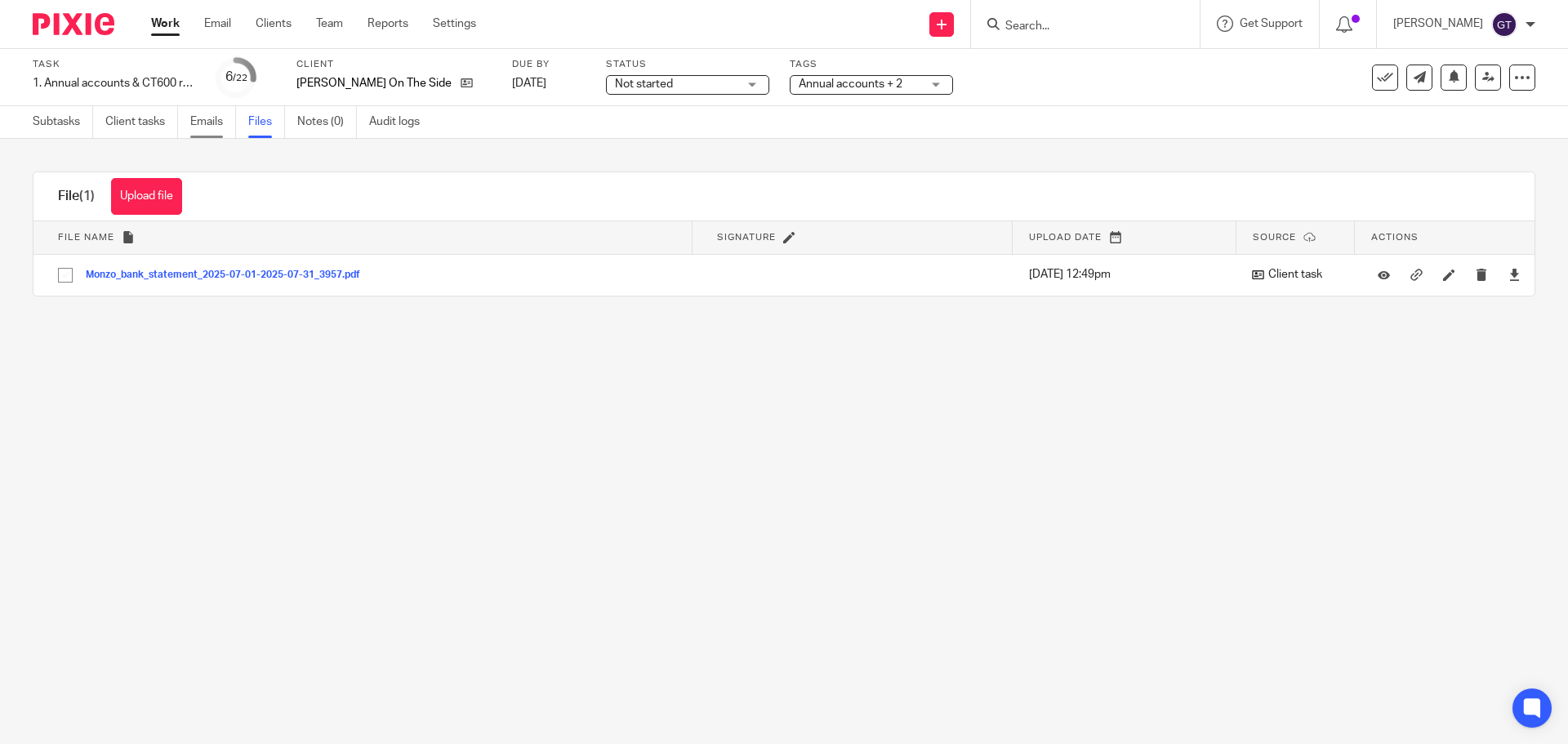
click at [212, 115] on link "Emails" at bounding box center [213, 122] width 46 height 32
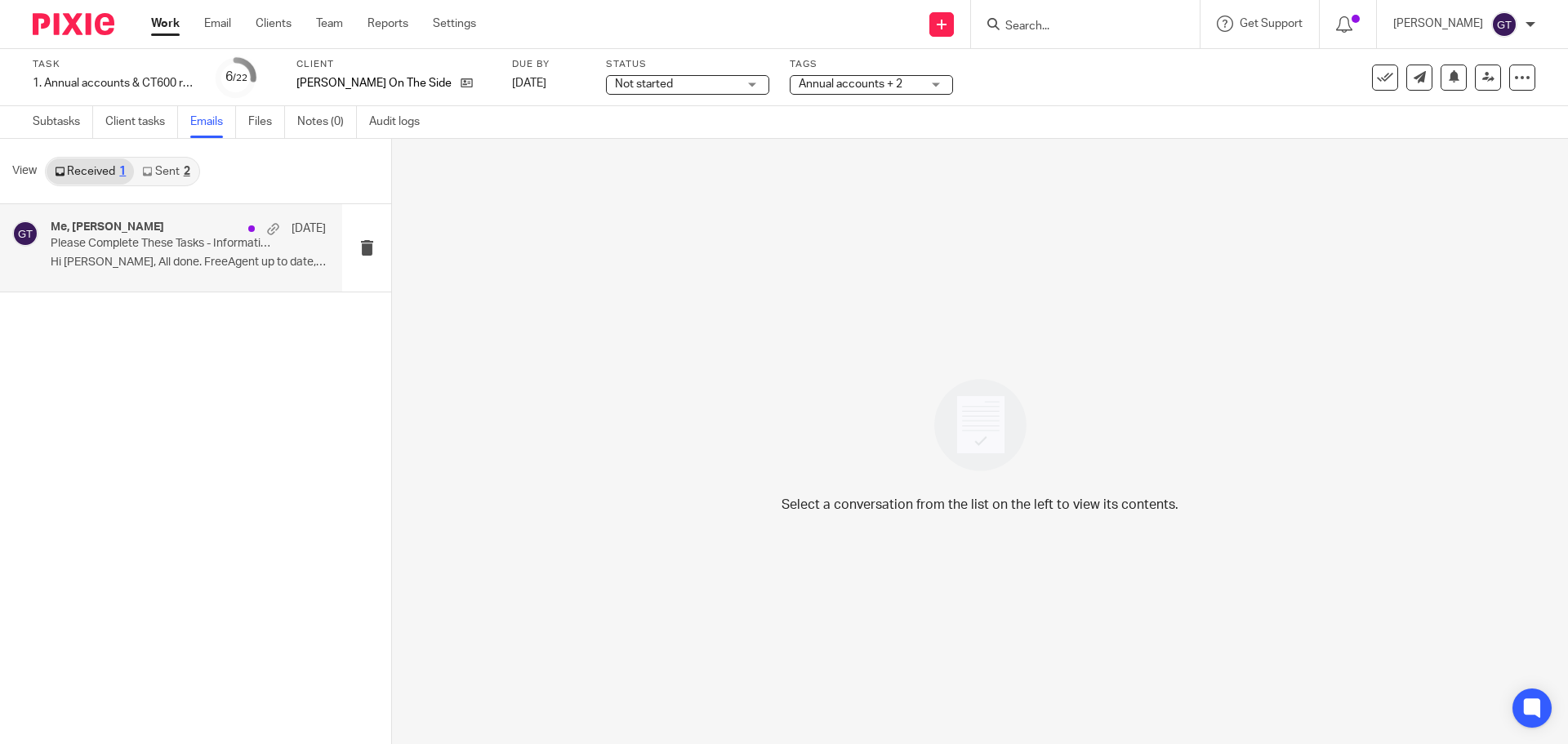
click at [159, 262] on p "Hi Greg, All done. FreeAgent up to date, no..." at bounding box center [188, 262] width 275 height 14
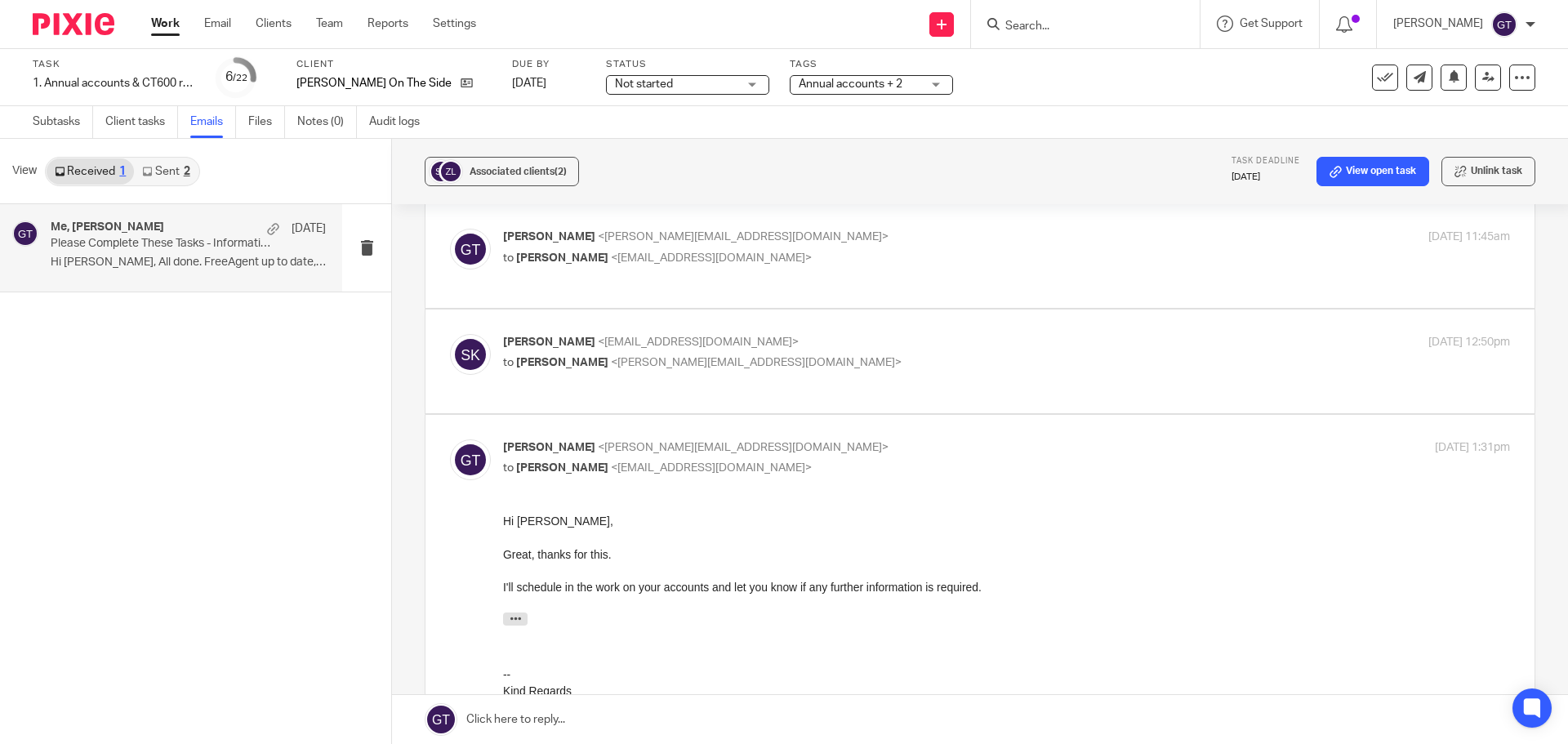
scroll to position [245, 0]
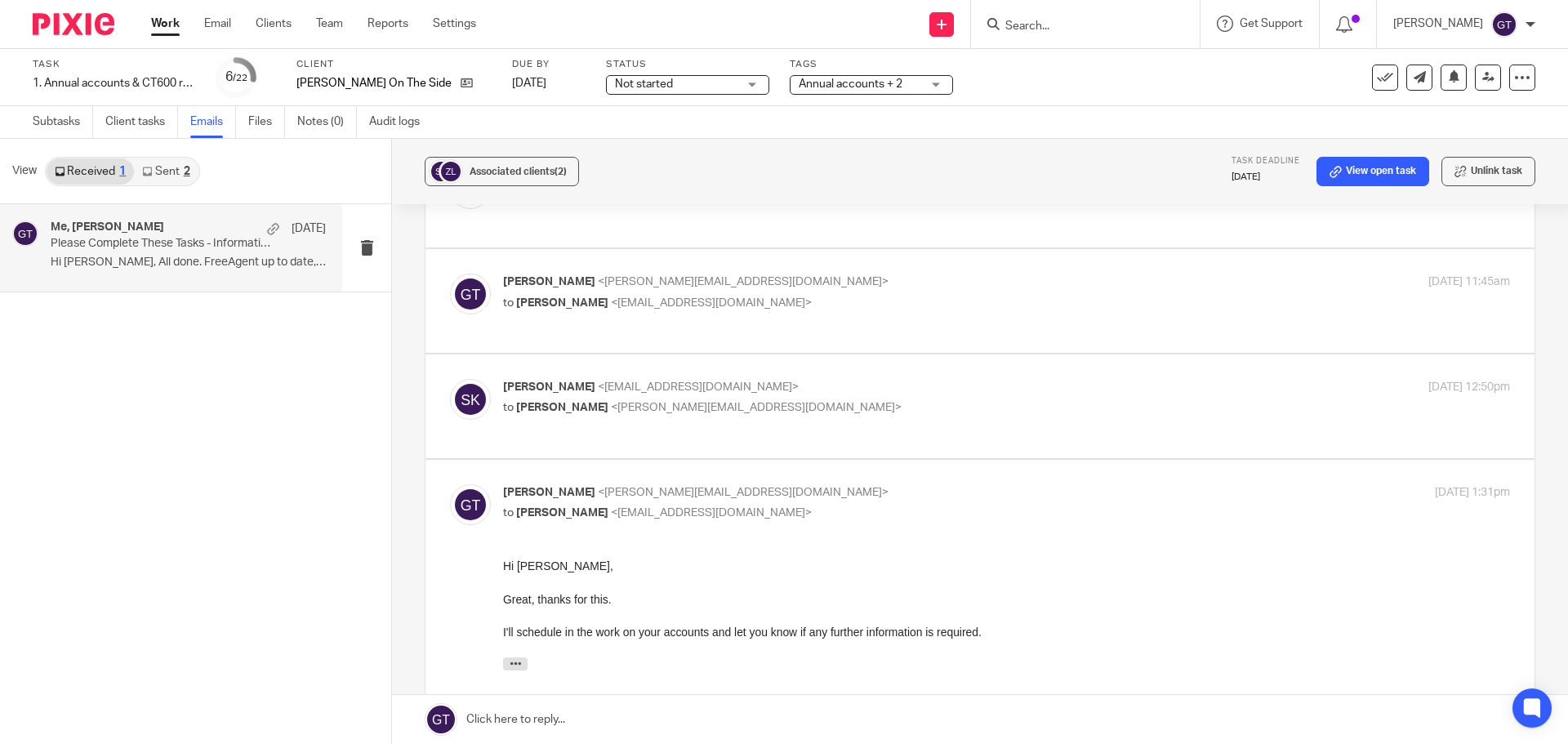
click at [638, 402] on span "<greg@accrueaccounting.co.uk>" at bounding box center [756, 407] width 291 height 11
checkbox input "true"
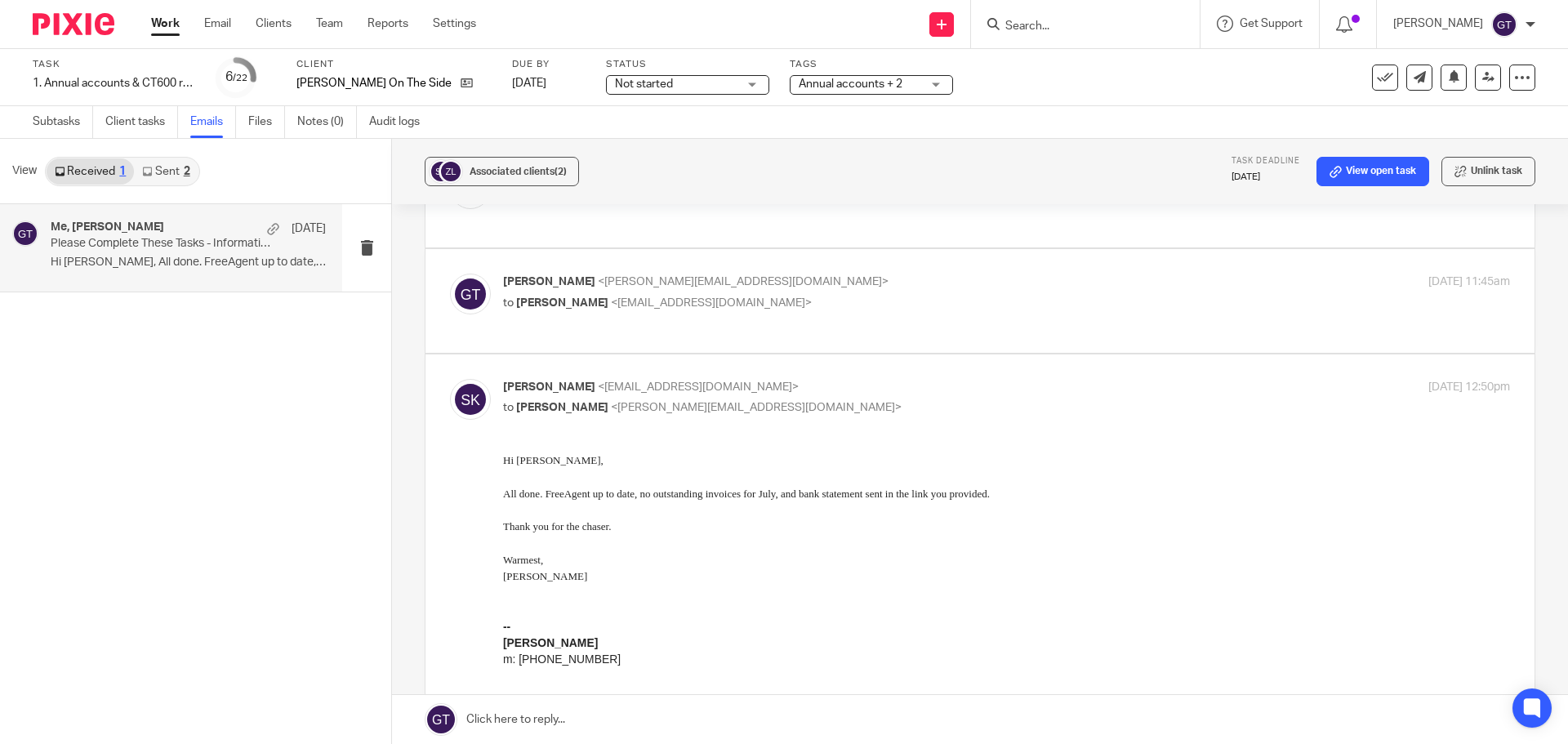
scroll to position [0, 0]
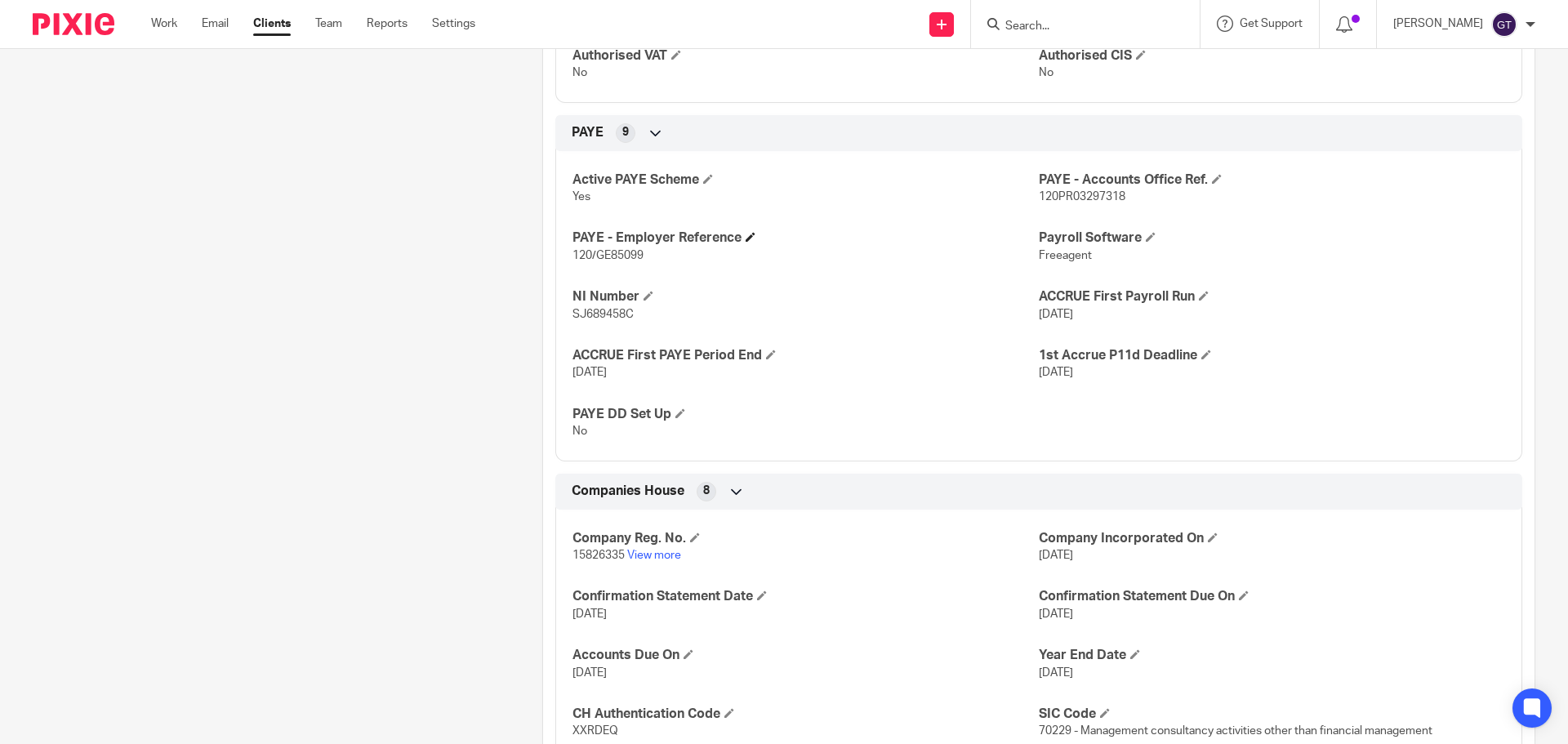
scroll to position [1307, 0]
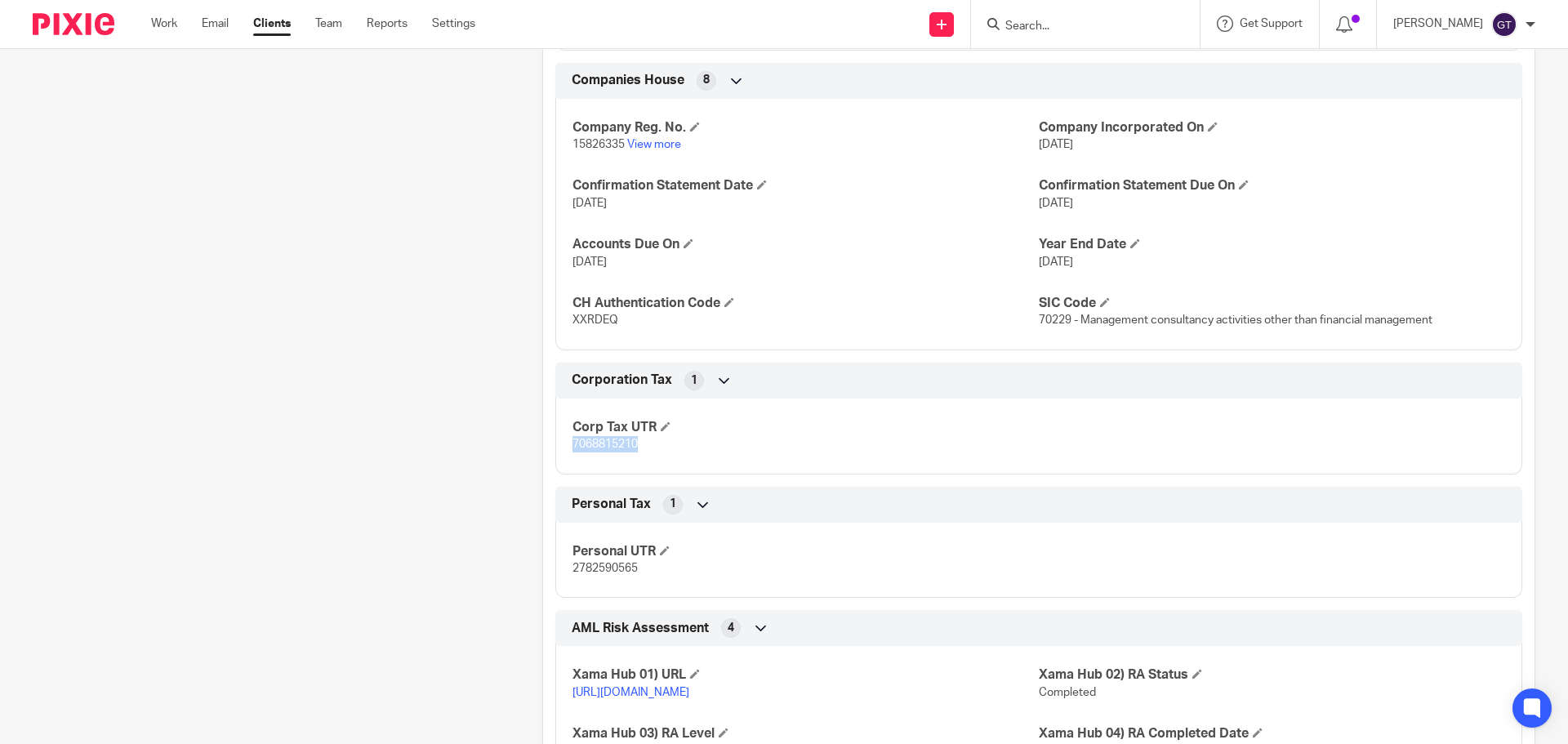
drag, startPoint x: 570, startPoint y: 461, endPoint x: 638, endPoint y: 466, distance: 68.2
click at [638, 452] on p "7068815210" at bounding box center [805, 445] width 466 height 17
drag, startPoint x: 565, startPoint y: 335, endPoint x: 641, endPoint y: 342, distance: 76.3
click at [641, 342] on div "Company Reg. No. 15826335 View more Company Incorporated On [DATE] Confirmation…" at bounding box center [1039, 218] width 966 height 264
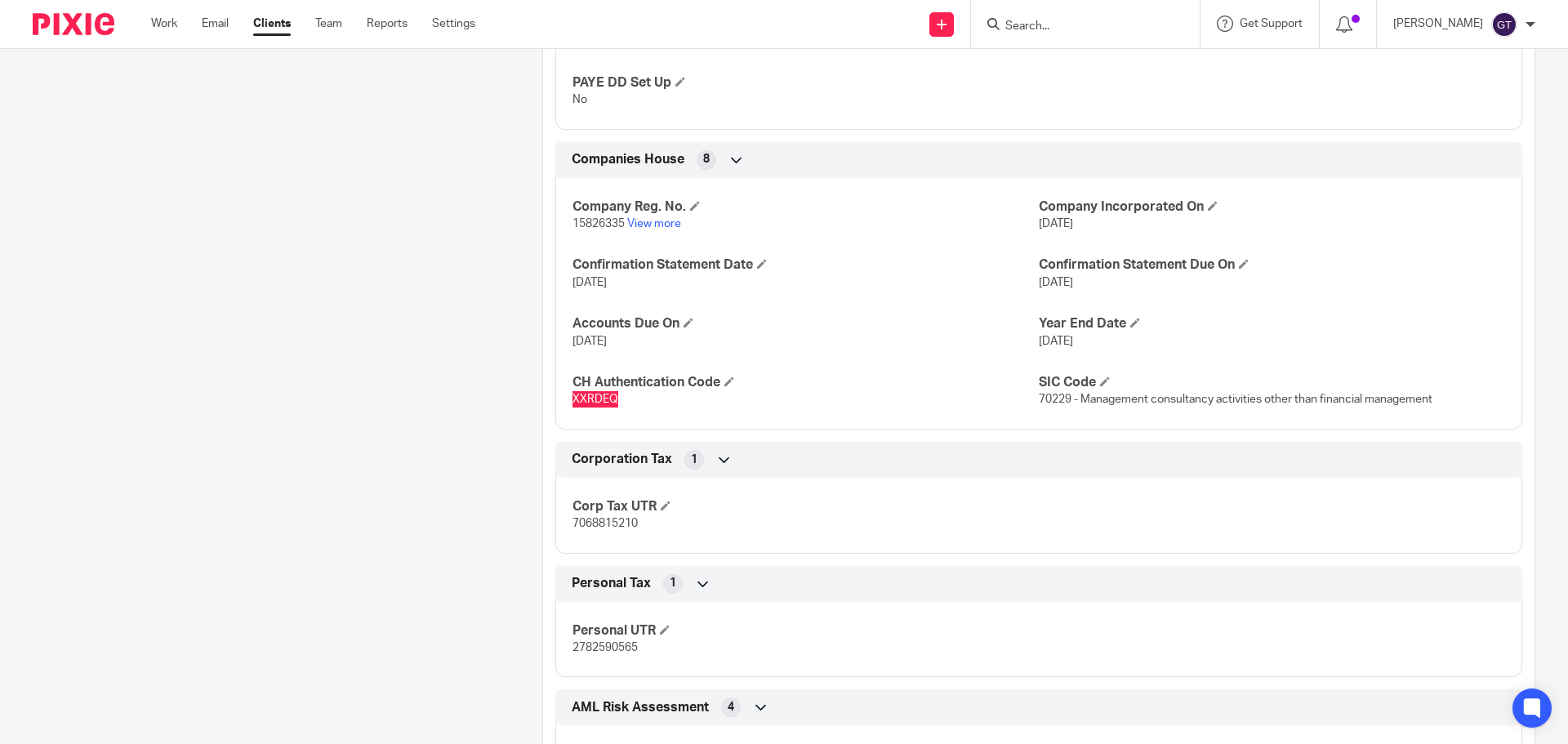
scroll to position [1226, 0]
